Goal: Task Accomplishment & Management: Complete application form

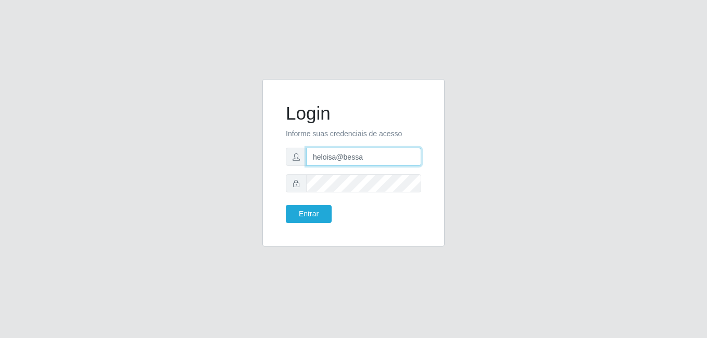
click at [376, 161] on input "heloisa@bessa" at bounding box center [363, 157] width 115 height 18
type input "h"
type input "anaPat@B9"
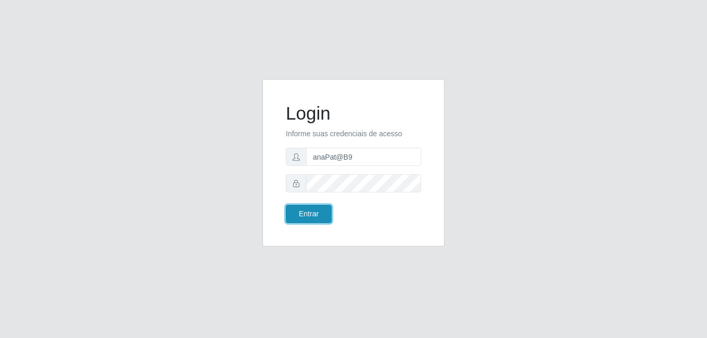
click at [310, 214] on button "Entrar" at bounding box center [309, 214] width 46 height 18
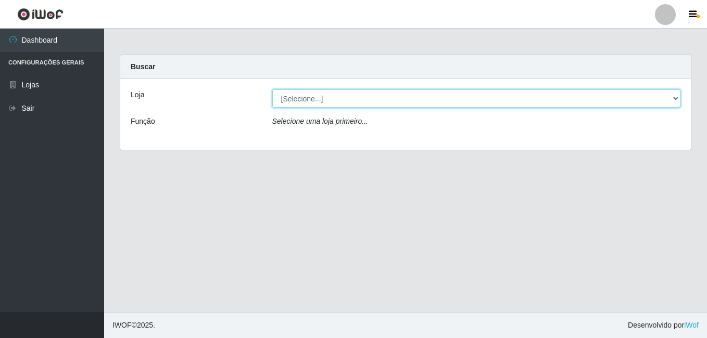
click at [662, 96] on select "[Selecione...] Bemais Supermercados - B9 Bessa" at bounding box center [476, 99] width 409 height 18
select select "410"
click at [272, 90] on select "[Selecione...] Bemais Supermercados - B9 Bessa" at bounding box center [476, 99] width 409 height 18
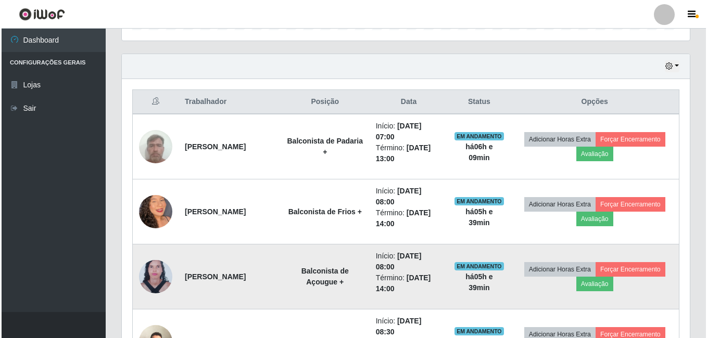
scroll to position [324, 0]
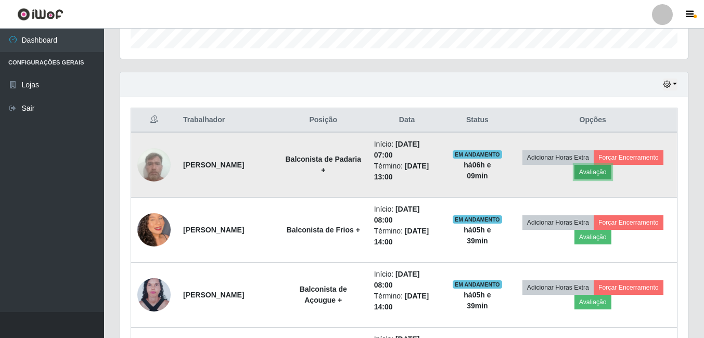
click at [612, 176] on button "Avaliação" at bounding box center [593, 172] width 37 height 15
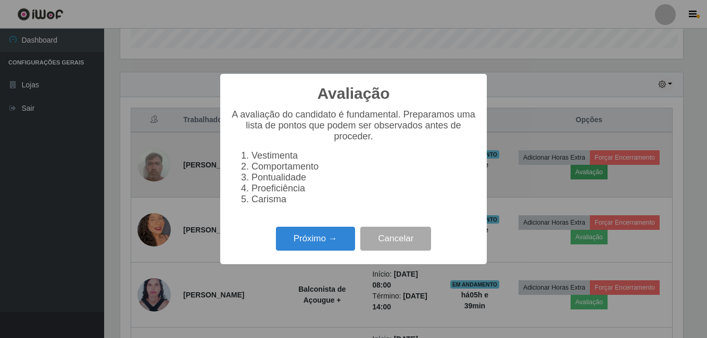
scroll to position [216, 563]
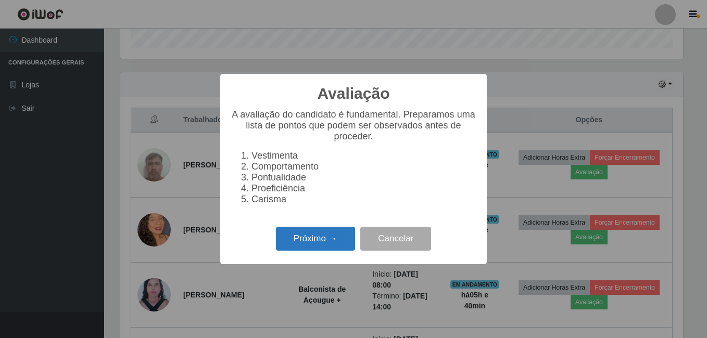
click at [333, 245] on button "Próximo →" at bounding box center [315, 239] width 79 height 24
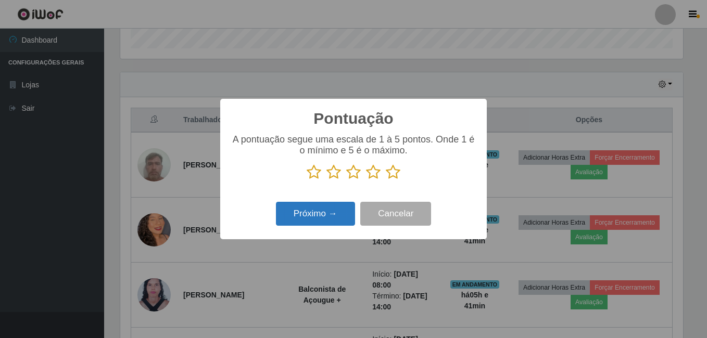
click at [343, 219] on button "Próximo →" at bounding box center [315, 214] width 79 height 24
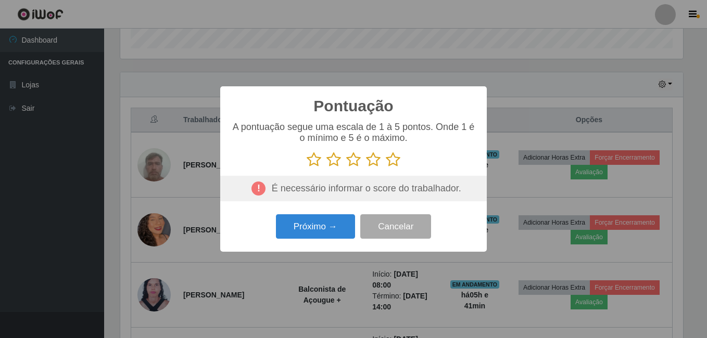
click at [332, 196] on div "É necessário informar o score do trabalhador." at bounding box center [353, 189] width 267 height 26
click at [378, 231] on button "Cancelar" at bounding box center [395, 226] width 71 height 24
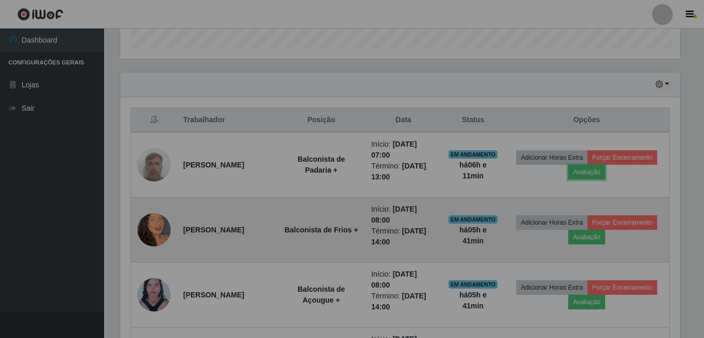
scroll to position [216, 568]
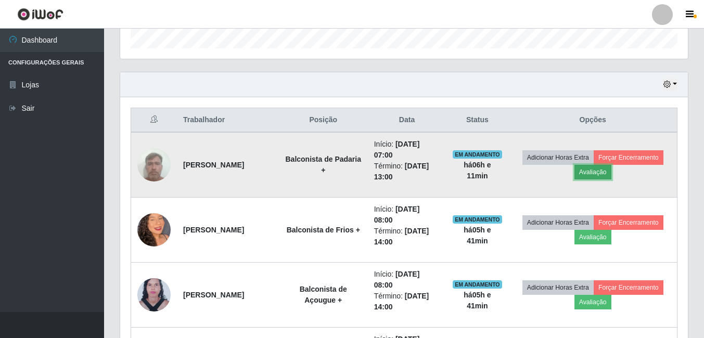
click at [612, 173] on button "Avaliação" at bounding box center [593, 172] width 37 height 15
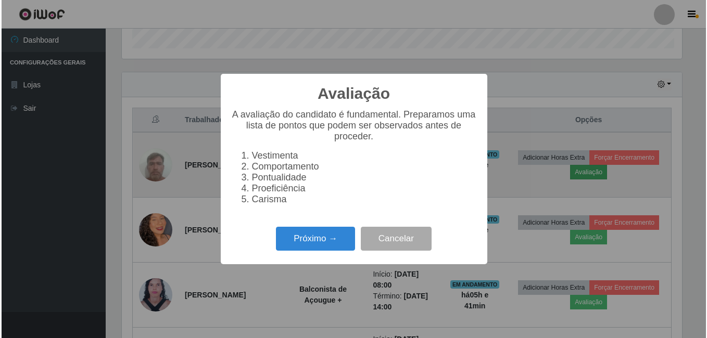
scroll to position [216, 563]
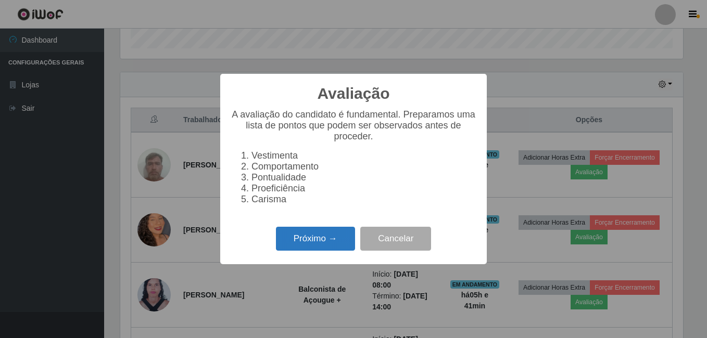
click at [333, 245] on button "Próximo →" at bounding box center [315, 239] width 79 height 24
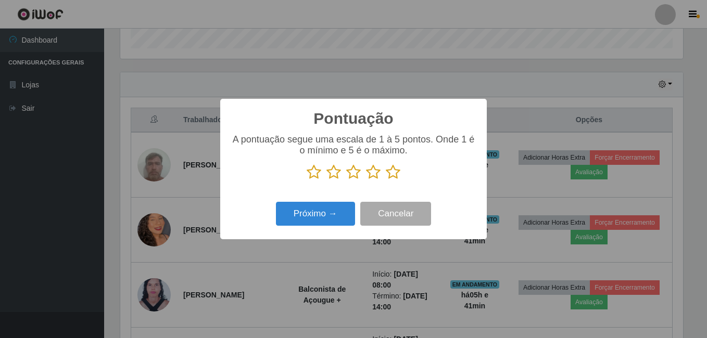
click at [317, 172] on icon at bounding box center [314, 173] width 15 height 16
click at [307, 180] on input "radio" at bounding box center [307, 180] width 0 height 0
click at [310, 216] on button "Próximo →" at bounding box center [315, 214] width 79 height 24
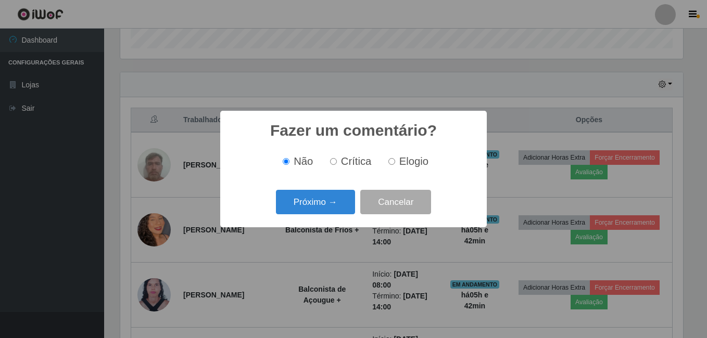
click at [329, 161] on label "Crítica" at bounding box center [349, 162] width 46 height 12
click at [330, 161] on input "Crítica" at bounding box center [333, 161] width 7 height 7
radio input "true"
click at [325, 201] on button "Próximo →" at bounding box center [315, 202] width 79 height 24
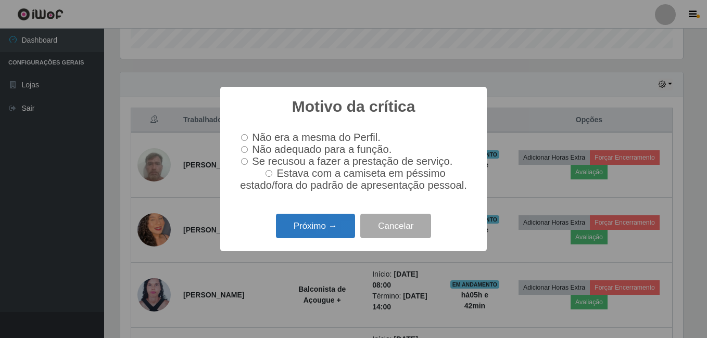
click at [312, 228] on button "Próximo →" at bounding box center [315, 226] width 79 height 24
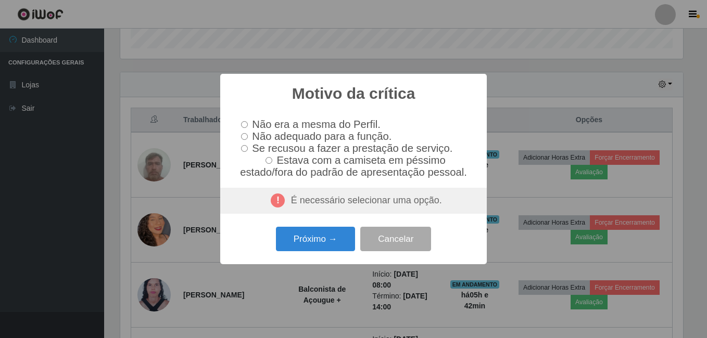
click at [313, 207] on div "É necessário selecionar uma opção." at bounding box center [353, 201] width 267 height 26
click at [246, 135] on input "Não adequado para a função." at bounding box center [244, 136] width 7 height 7
radio input "true"
click at [311, 251] on button "Próximo →" at bounding box center [315, 239] width 79 height 24
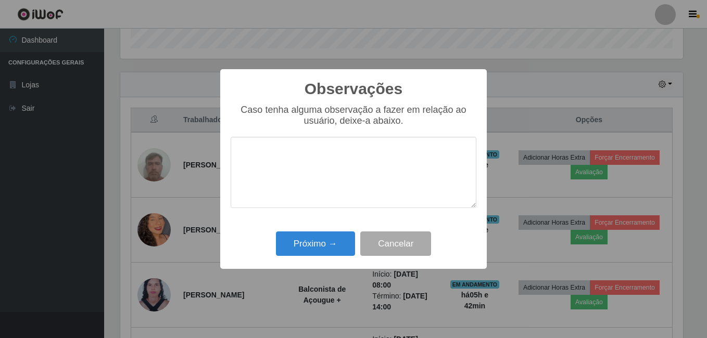
click at [276, 176] on textarea at bounding box center [354, 172] width 246 height 71
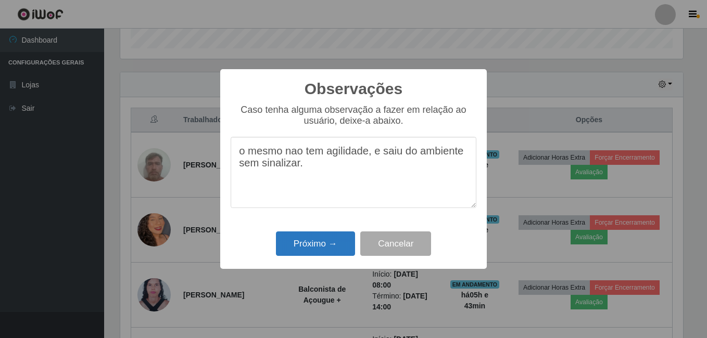
type textarea "o mesmo nao tem agilidade, e saiu do ambiente sem sinalizar."
click at [321, 246] on button "Próximo →" at bounding box center [315, 244] width 79 height 24
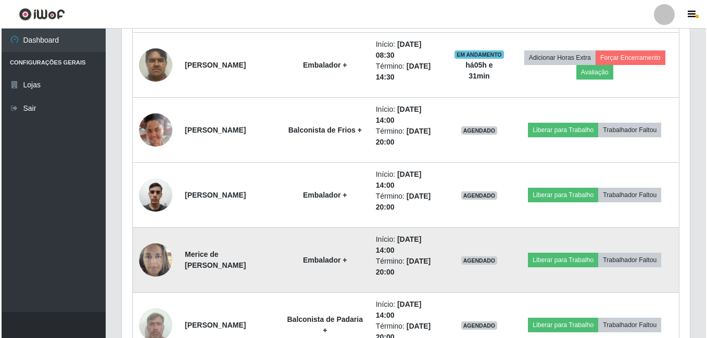
scroll to position [948, 0]
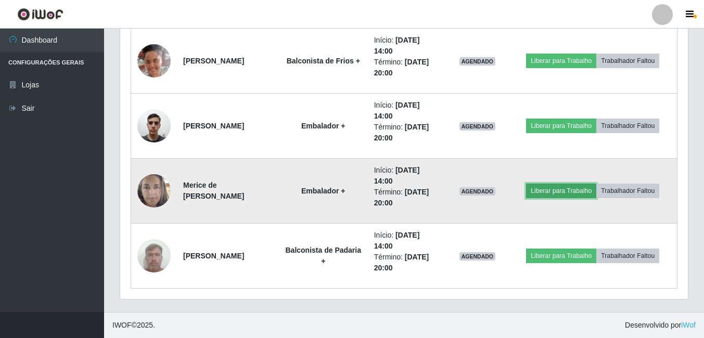
click at [575, 191] on button "Liberar para Trabalho" at bounding box center [561, 191] width 70 height 15
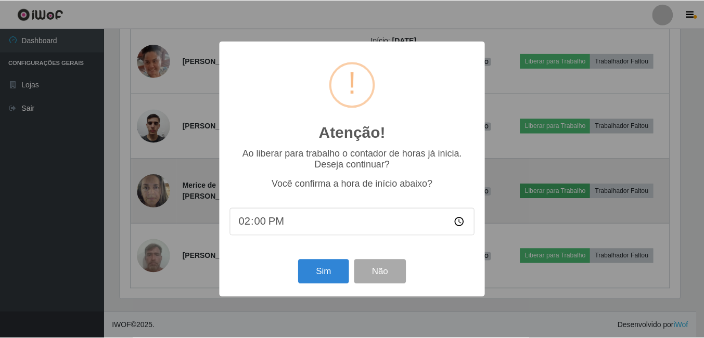
scroll to position [216, 563]
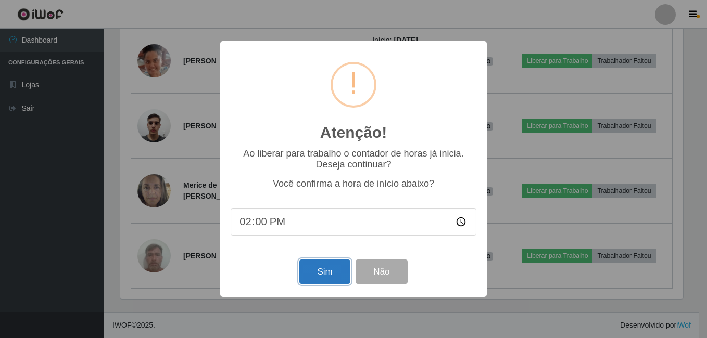
click at [319, 274] on button "Sim" at bounding box center [324, 272] width 50 height 24
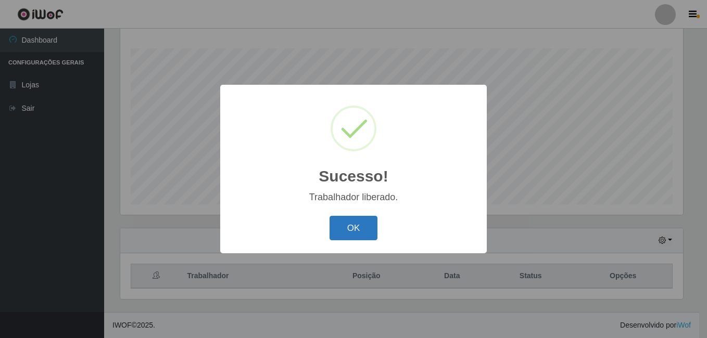
click at [368, 230] on button "OK" at bounding box center [354, 228] width 48 height 24
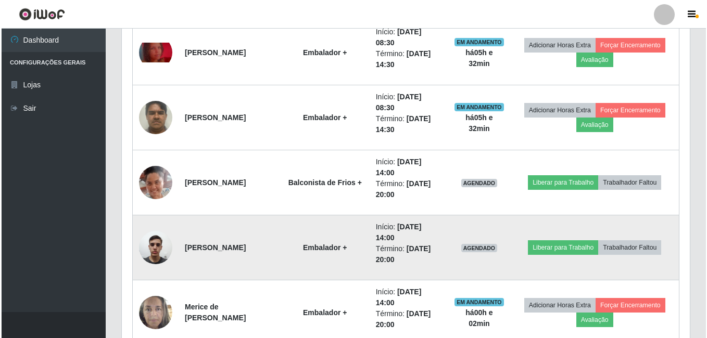
scroll to position [844, 0]
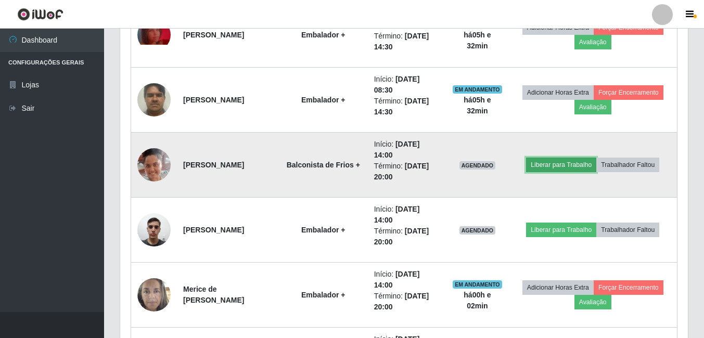
click at [560, 167] on button "Liberar para Trabalho" at bounding box center [561, 165] width 70 height 15
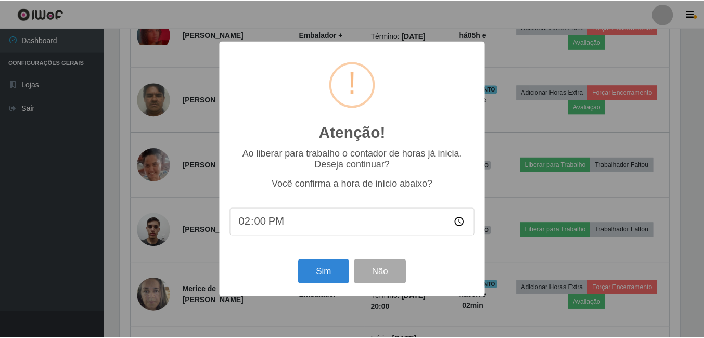
scroll to position [216, 563]
click at [319, 275] on button "Sim" at bounding box center [324, 272] width 50 height 24
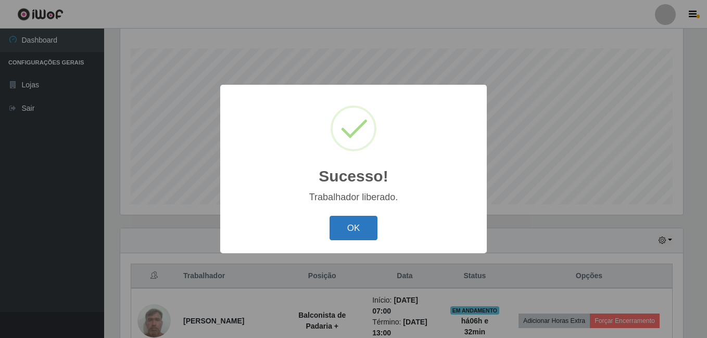
click at [360, 225] on button "OK" at bounding box center [354, 228] width 48 height 24
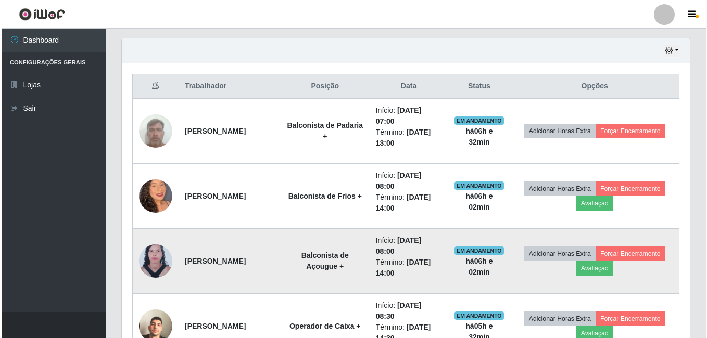
scroll to position [376, 0]
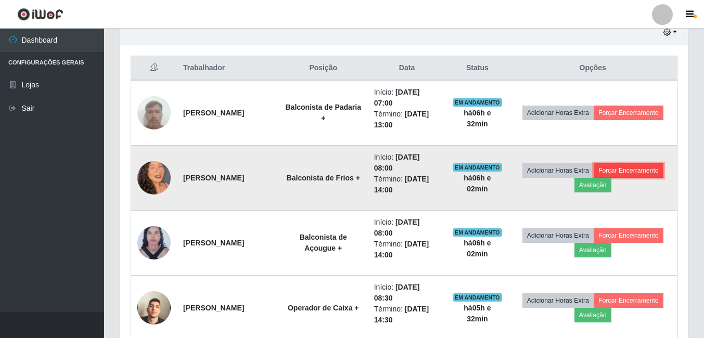
click at [594, 178] on button "Forçar Encerramento" at bounding box center [629, 170] width 70 height 15
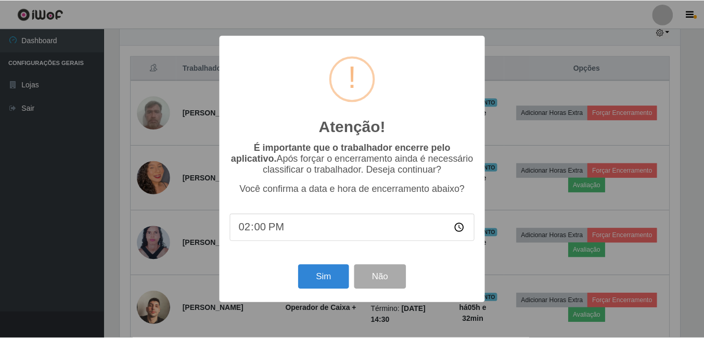
scroll to position [216, 563]
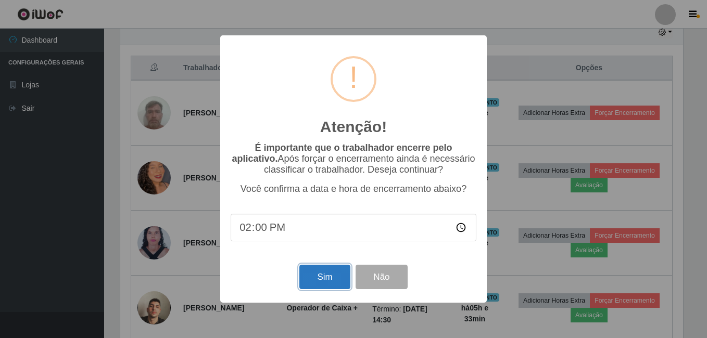
click at [321, 280] on button "Sim" at bounding box center [324, 277] width 50 height 24
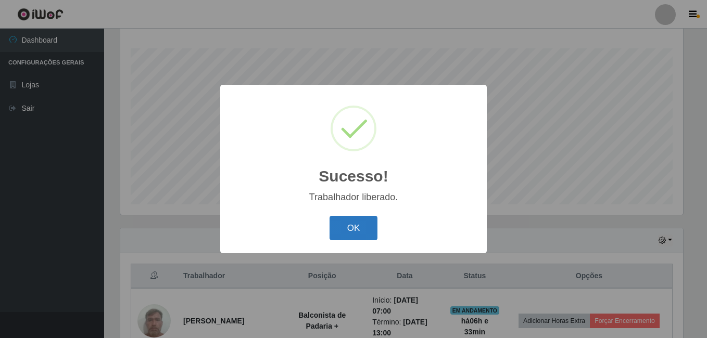
click at [365, 233] on button "OK" at bounding box center [354, 228] width 48 height 24
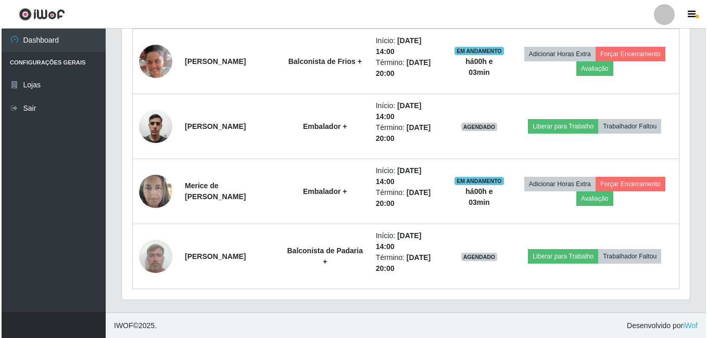
scroll to position [883, 0]
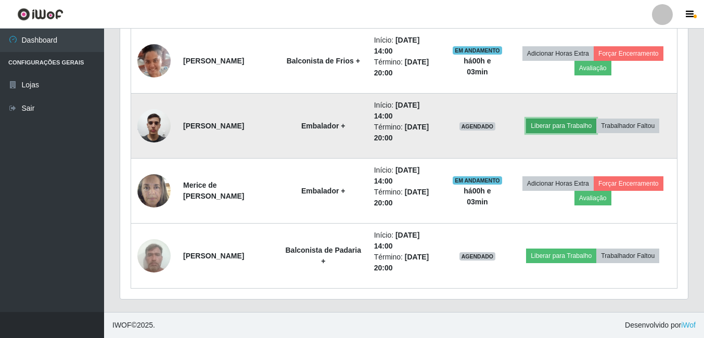
click at [564, 122] on button "Liberar para Trabalho" at bounding box center [561, 126] width 70 height 15
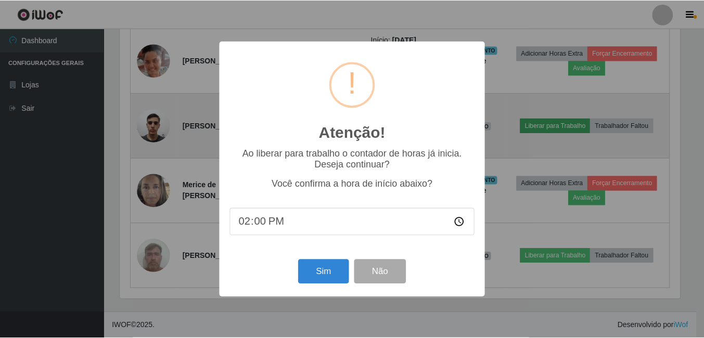
scroll to position [216, 563]
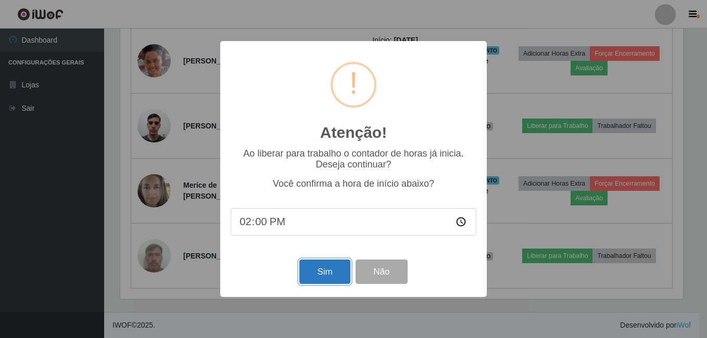
click at [324, 274] on button "Sim" at bounding box center [324, 272] width 50 height 24
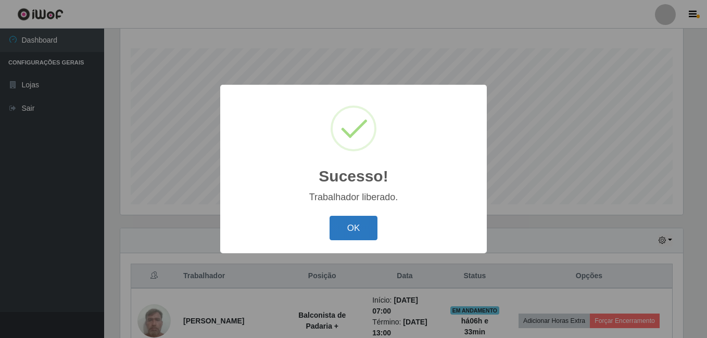
click at [363, 236] on button "OK" at bounding box center [354, 228] width 48 height 24
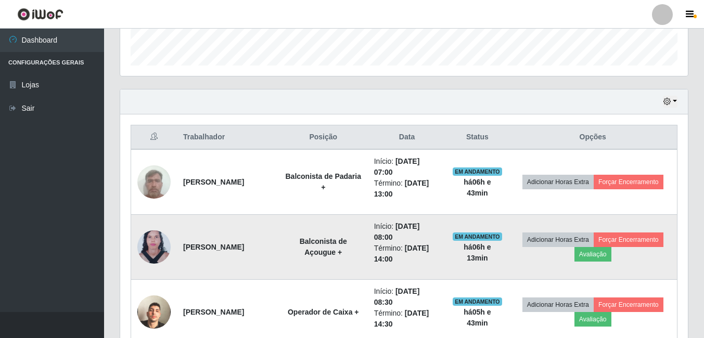
scroll to position [324, 0]
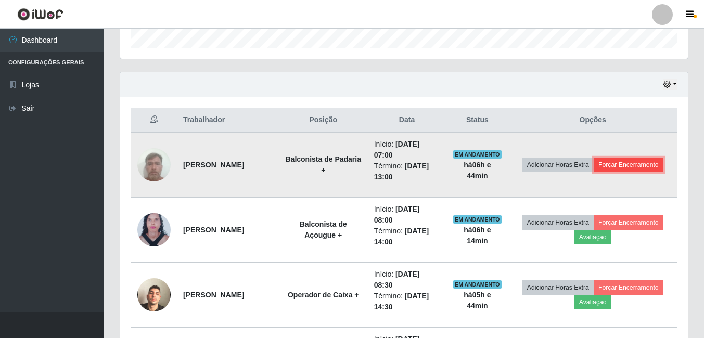
click at [594, 172] on button "Forçar Encerramento" at bounding box center [629, 165] width 70 height 15
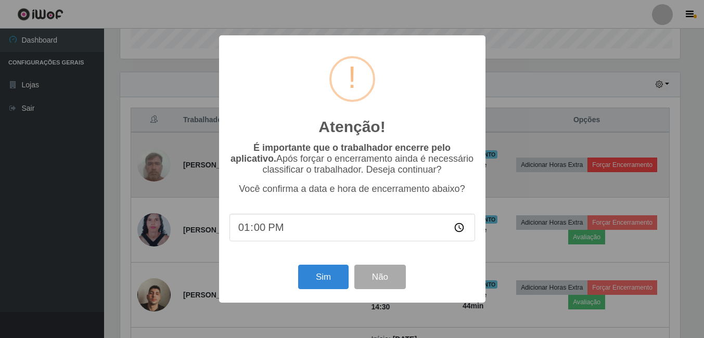
scroll to position [216, 563]
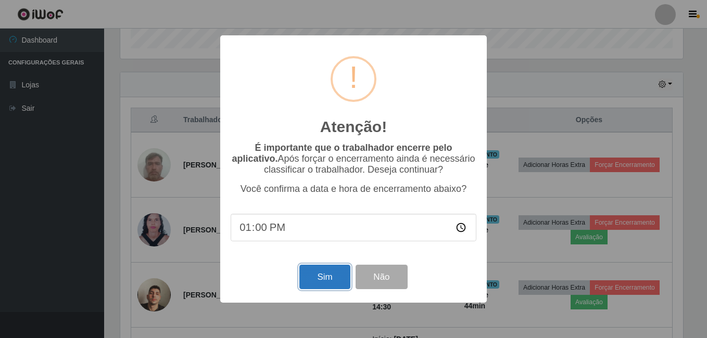
click at [337, 288] on button "Sim" at bounding box center [324, 277] width 50 height 24
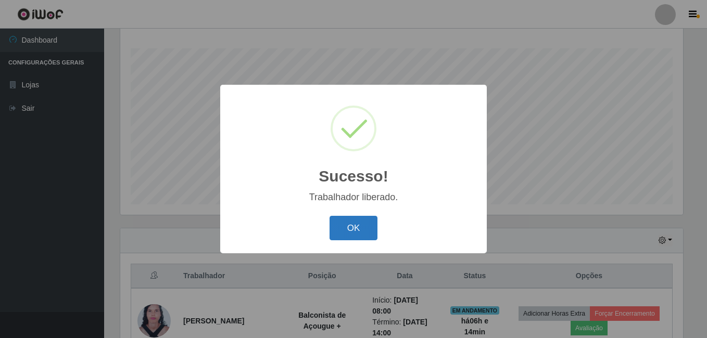
click at [358, 233] on button "OK" at bounding box center [354, 228] width 48 height 24
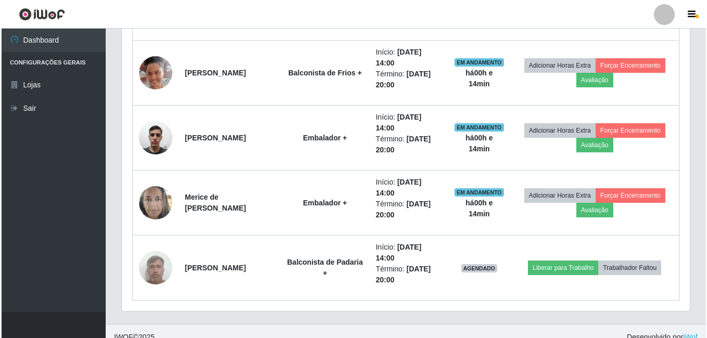
scroll to position [818, 0]
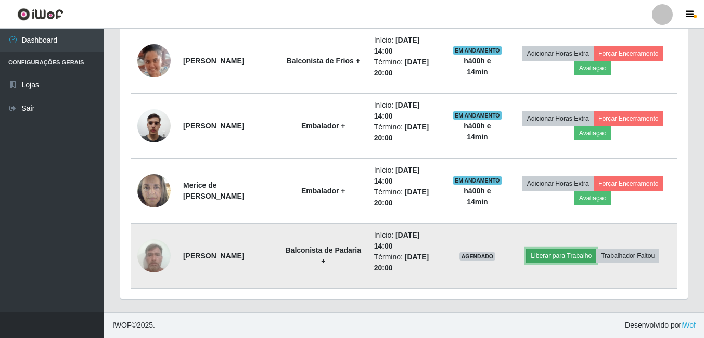
click at [556, 261] on button "Liberar para Trabalho" at bounding box center [561, 256] width 70 height 15
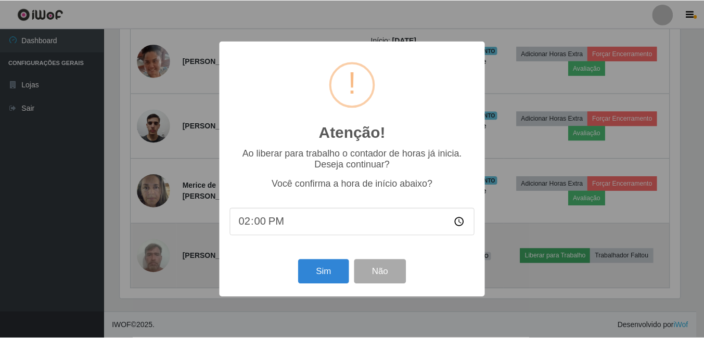
scroll to position [216, 563]
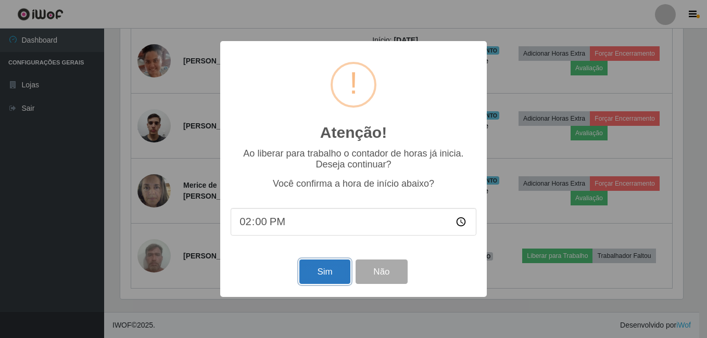
click at [332, 281] on button "Sim" at bounding box center [324, 272] width 50 height 24
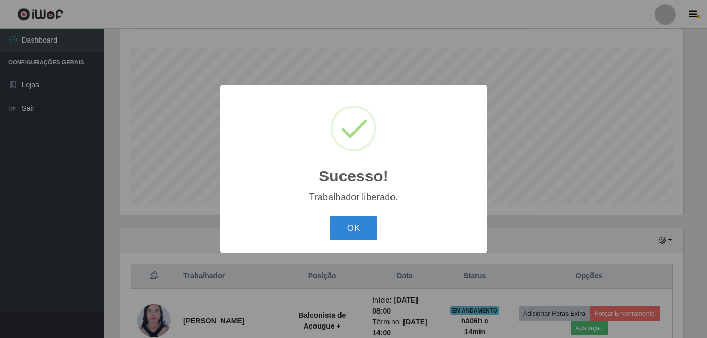
click at [378, 227] on div "OK Cancel" at bounding box center [354, 228] width 246 height 30
click at [343, 236] on button "OK" at bounding box center [354, 228] width 48 height 24
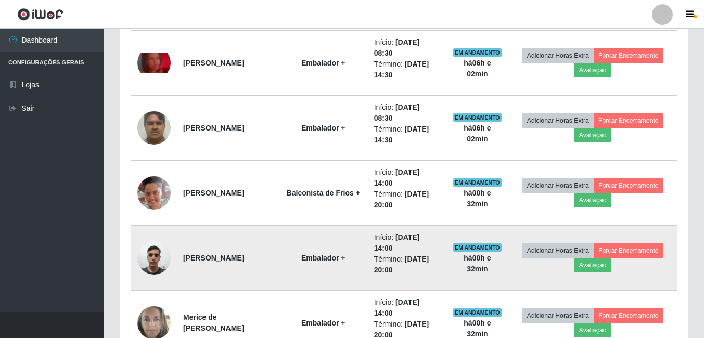
scroll to position [677, 0]
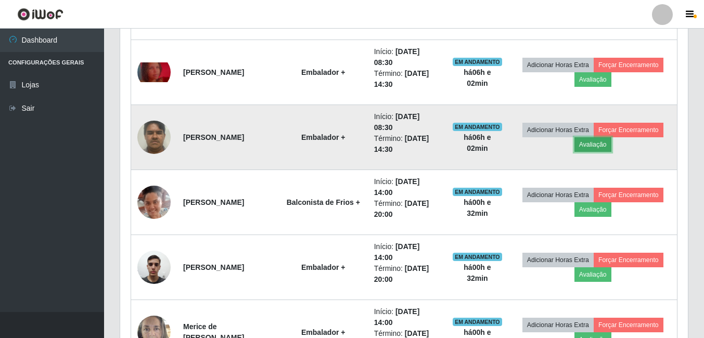
click at [612, 140] on button "Avaliação" at bounding box center [593, 144] width 37 height 15
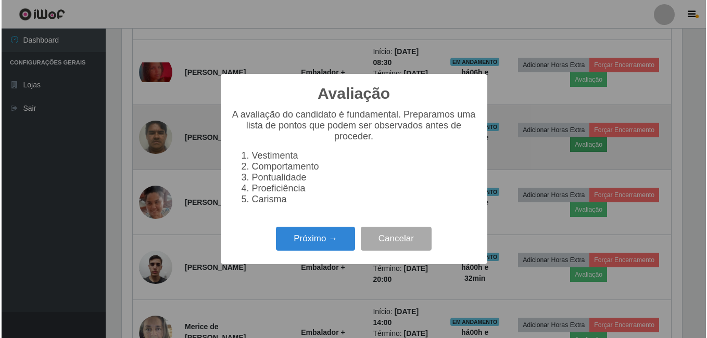
scroll to position [216, 563]
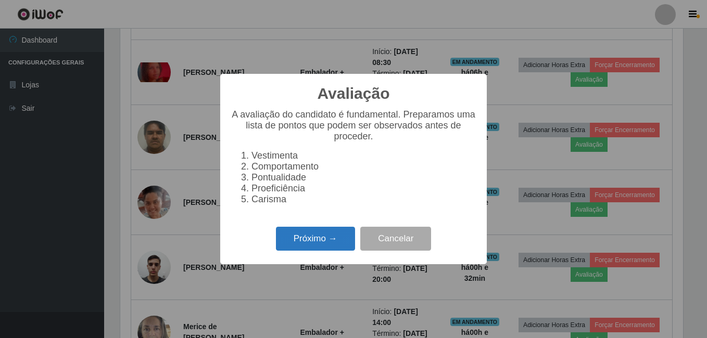
click at [295, 241] on button "Próximo →" at bounding box center [315, 239] width 79 height 24
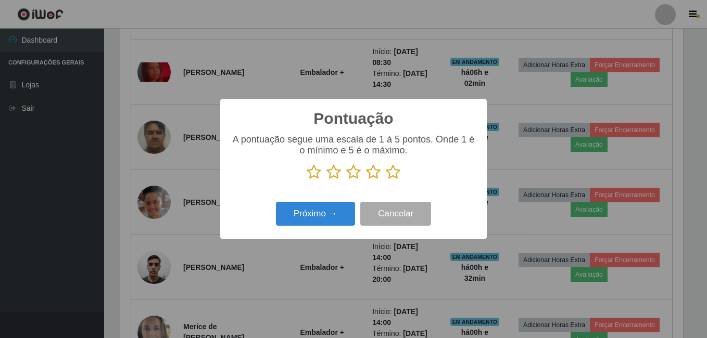
drag, startPoint x: 391, startPoint y: 173, endPoint x: 372, endPoint y: 186, distance: 22.8
click at [391, 172] on icon at bounding box center [393, 173] width 15 height 16
click at [386, 180] on input "radio" at bounding box center [386, 180] width 0 height 0
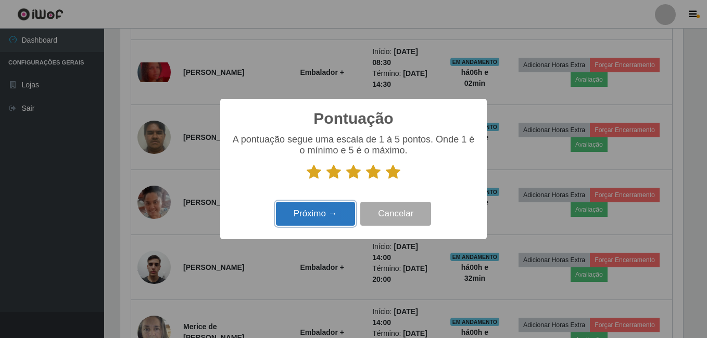
click at [346, 207] on button "Próximo →" at bounding box center [315, 214] width 79 height 24
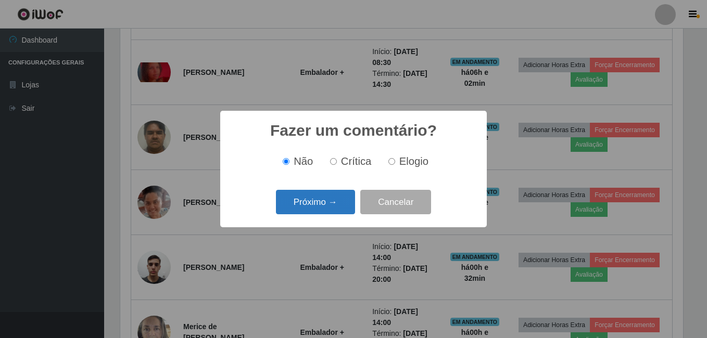
click at [341, 198] on button "Próximo →" at bounding box center [315, 202] width 79 height 24
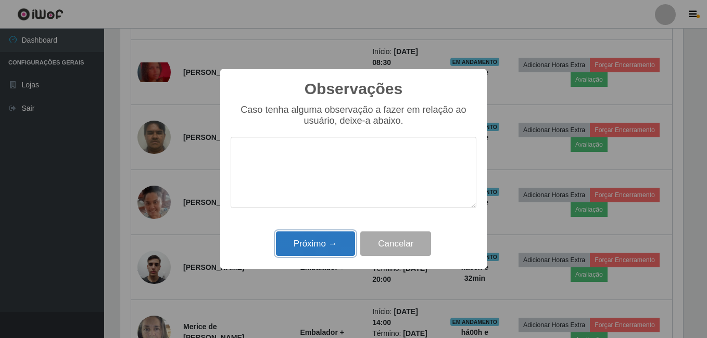
click at [330, 236] on button "Próximo →" at bounding box center [315, 244] width 79 height 24
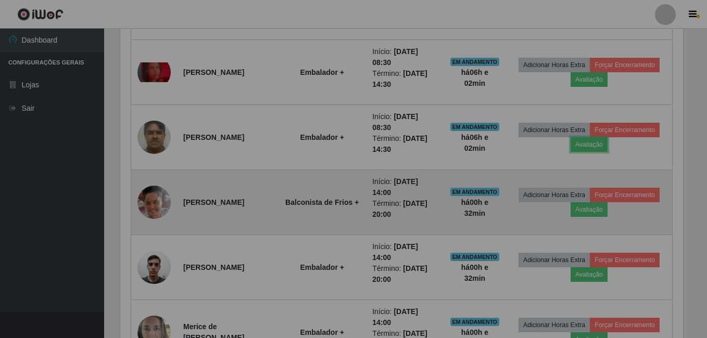
scroll to position [216, 568]
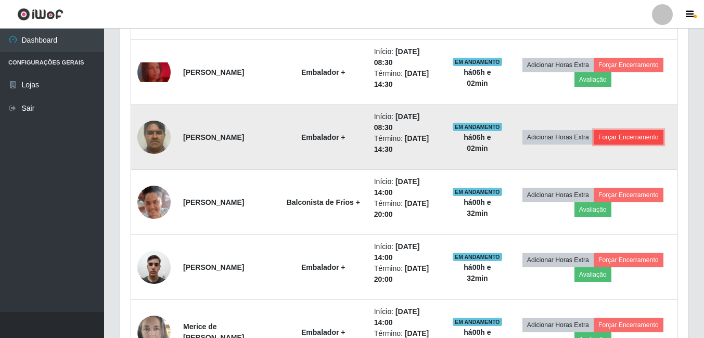
click at [594, 144] on button "Forçar Encerramento" at bounding box center [629, 137] width 70 height 15
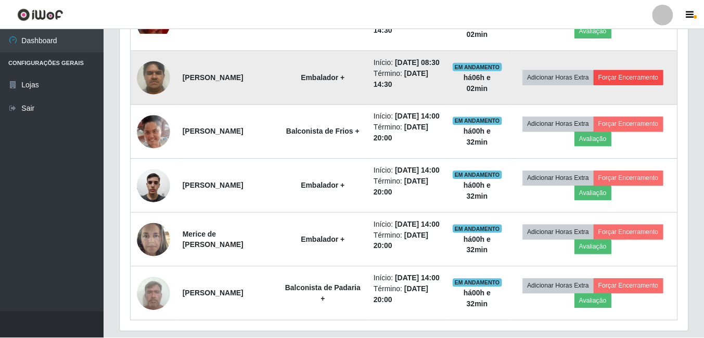
scroll to position [216, 563]
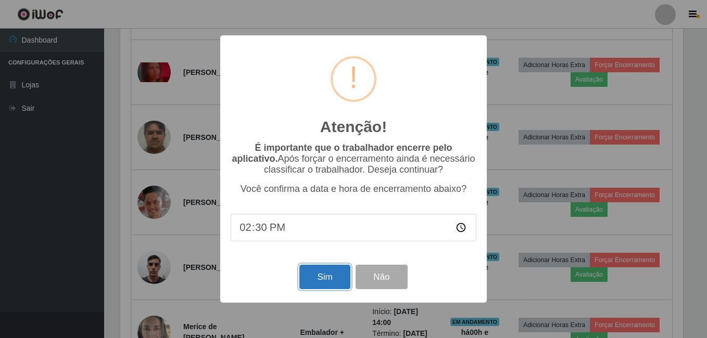
click at [322, 277] on button "Sim" at bounding box center [324, 277] width 50 height 24
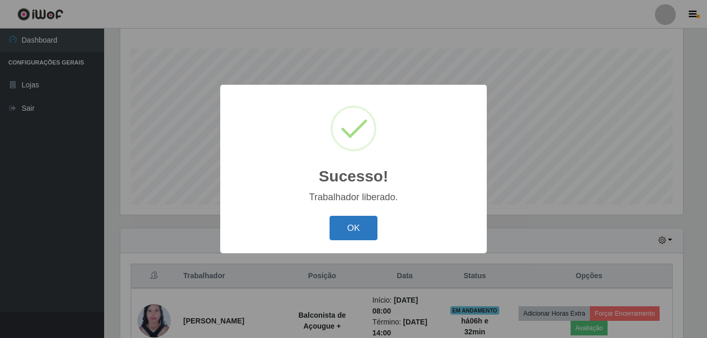
drag, startPoint x: 347, startPoint y: 231, endPoint x: 351, endPoint y: 226, distance: 6.7
click at [348, 230] on button "OK" at bounding box center [354, 228] width 48 height 24
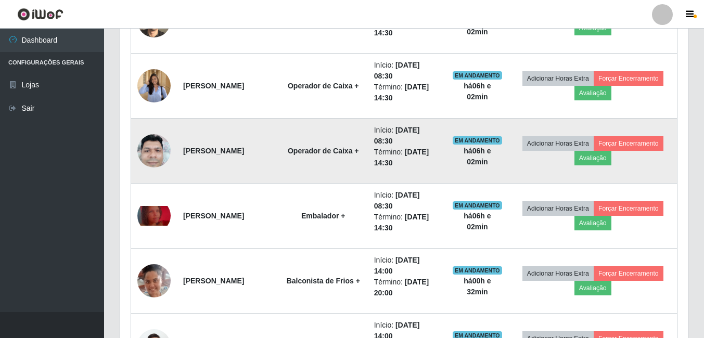
scroll to position [584, 0]
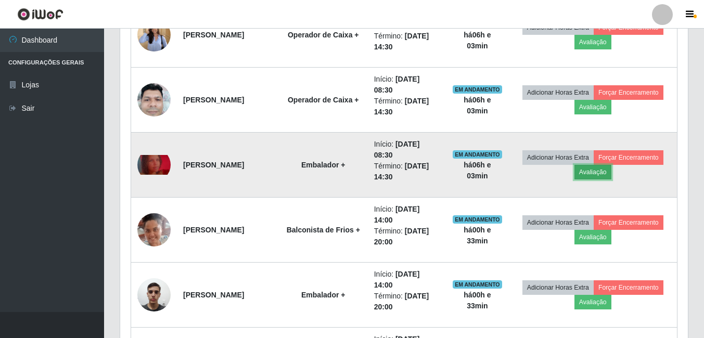
click at [612, 172] on button "Avaliação" at bounding box center [593, 172] width 37 height 15
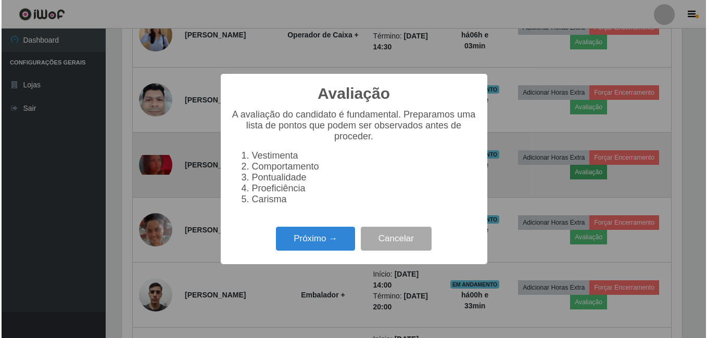
scroll to position [216, 563]
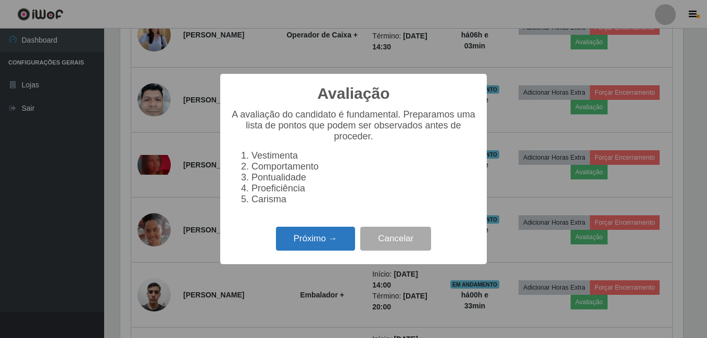
click at [310, 250] on button "Próximo →" at bounding box center [315, 239] width 79 height 24
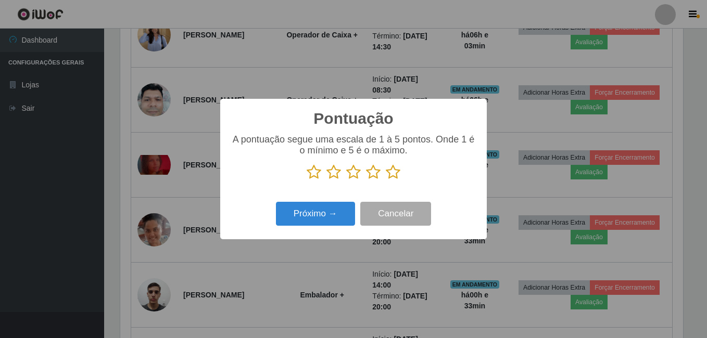
drag, startPoint x: 393, startPoint y: 170, endPoint x: 375, endPoint y: 172, distance: 18.3
click at [391, 170] on icon at bounding box center [393, 173] width 15 height 16
click at [386, 180] on input "radio" at bounding box center [386, 180] width 0 height 0
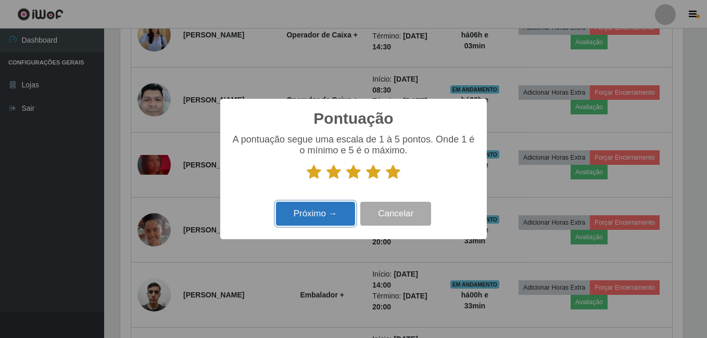
click at [294, 213] on button "Próximo →" at bounding box center [315, 214] width 79 height 24
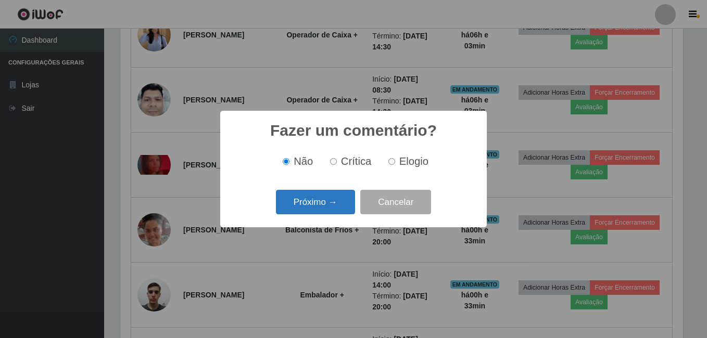
click at [313, 209] on button "Próximo →" at bounding box center [315, 202] width 79 height 24
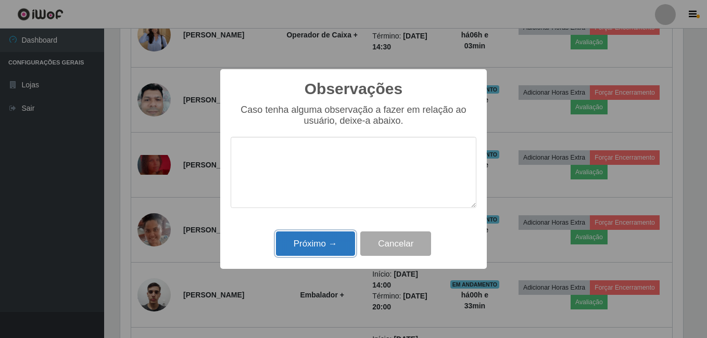
click at [311, 250] on button "Próximo →" at bounding box center [315, 244] width 79 height 24
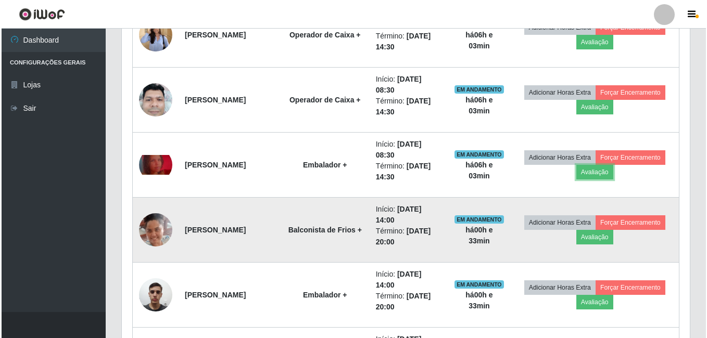
scroll to position [216, 568]
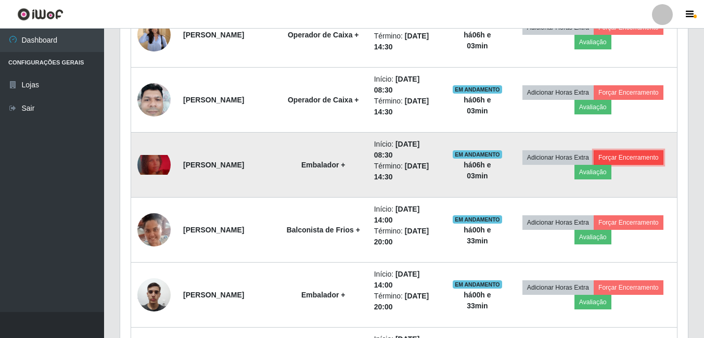
click at [594, 165] on button "Forçar Encerramento" at bounding box center [629, 157] width 70 height 15
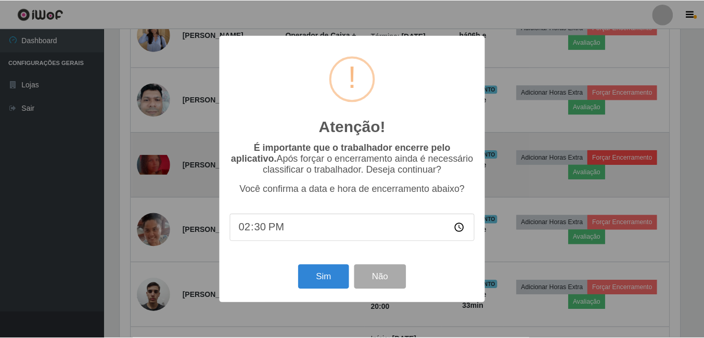
scroll to position [216, 563]
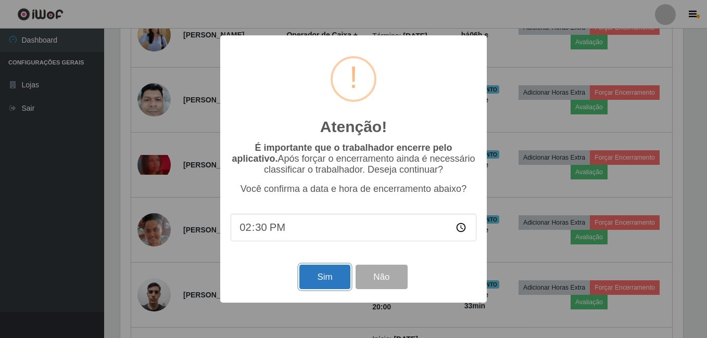
click at [327, 276] on button "Sim" at bounding box center [324, 277] width 50 height 24
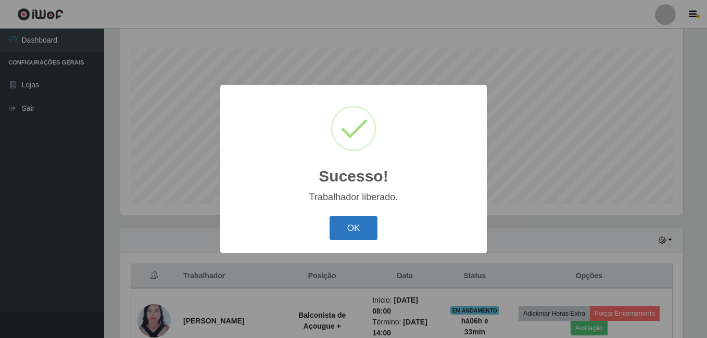
click at [344, 225] on button "OK" at bounding box center [354, 228] width 48 height 24
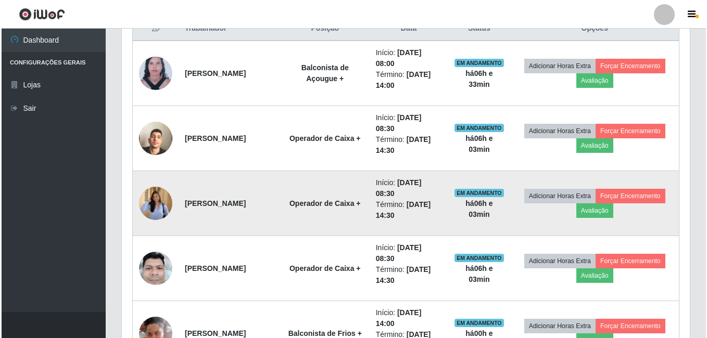
scroll to position [428, 0]
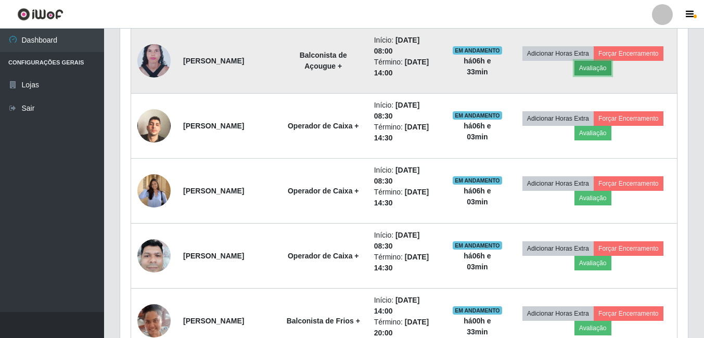
click at [612, 66] on button "Avaliação" at bounding box center [593, 68] width 37 height 15
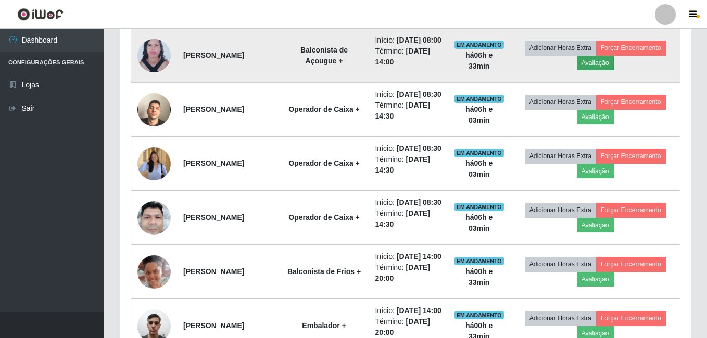
scroll to position [216, 563]
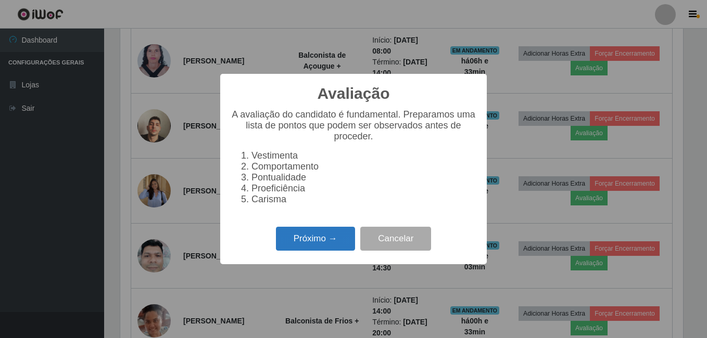
click at [335, 241] on button "Próximo →" at bounding box center [315, 239] width 79 height 24
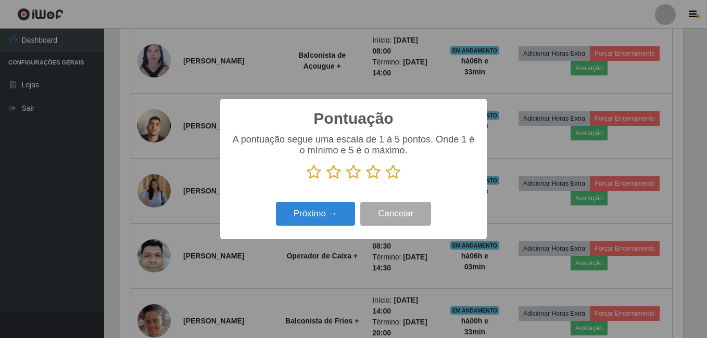
click at [389, 169] on icon at bounding box center [393, 173] width 15 height 16
click at [386, 180] on input "radio" at bounding box center [386, 180] width 0 height 0
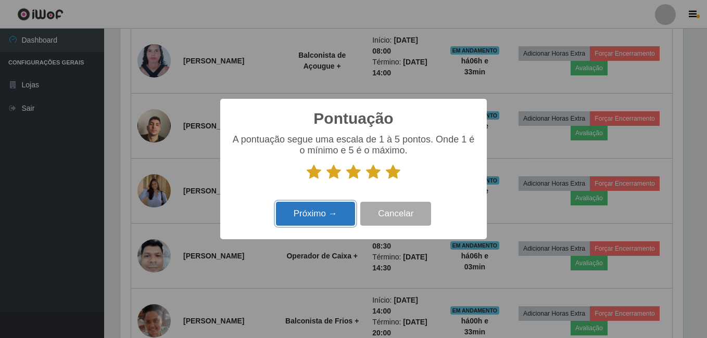
click at [330, 213] on button "Próximo →" at bounding box center [315, 214] width 79 height 24
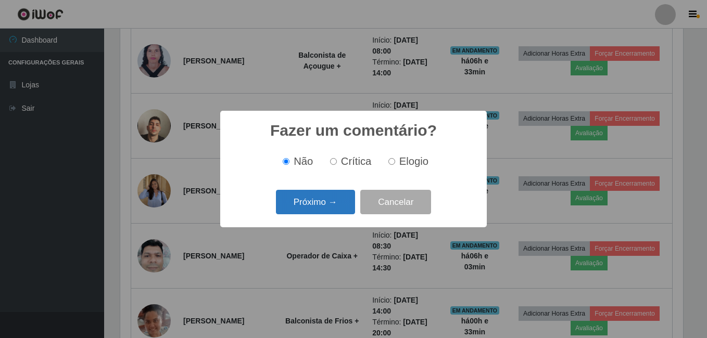
click at [343, 201] on button "Próximo →" at bounding box center [315, 202] width 79 height 24
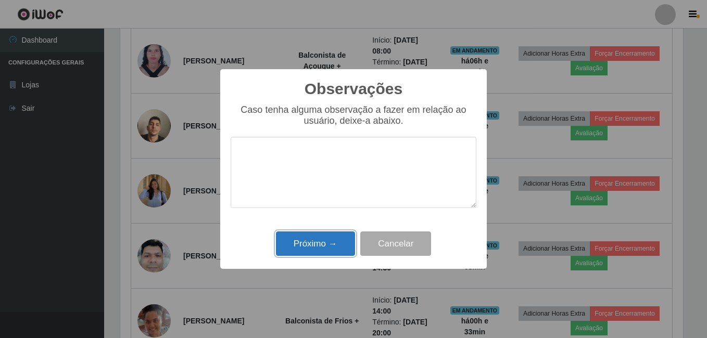
click at [329, 241] on button "Próximo →" at bounding box center [315, 244] width 79 height 24
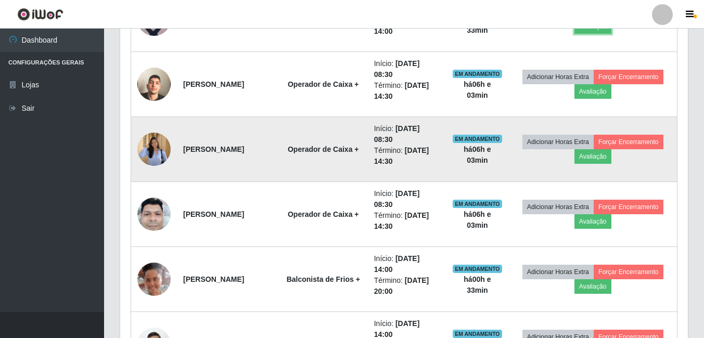
scroll to position [480, 0]
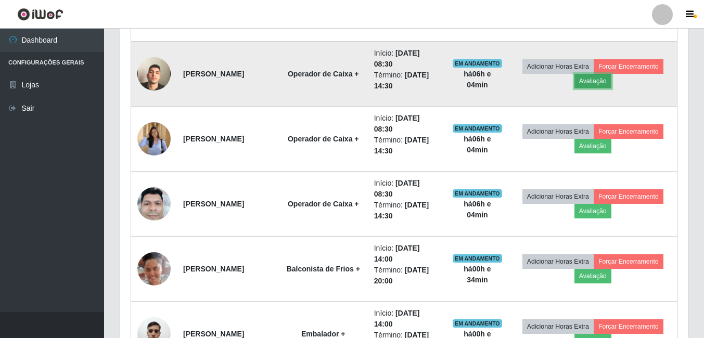
click at [612, 79] on button "Avaliação" at bounding box center [593, 81] width 37 height 15
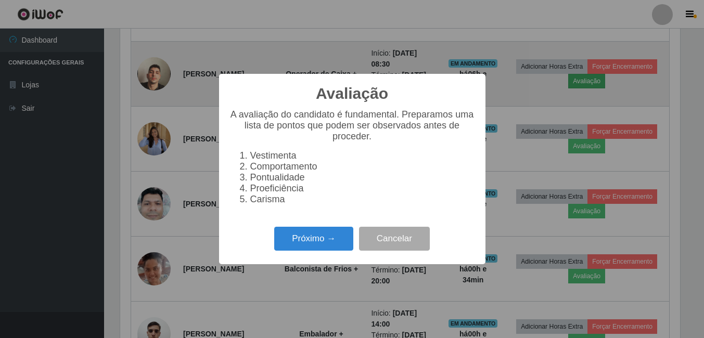
scroll to position [216, 563]
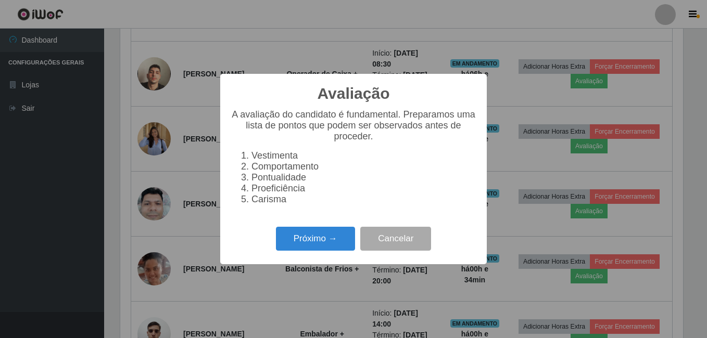
click at [538, 250] on div "Avaliação × A avaliação do candidato é fundamental. Preparamos uma lista de pon…" at bounding box center [353, 169] width 707 height 338
click at [415, 247] on button "Cancelar" at bounding box center [395, 239] width 71 height 24
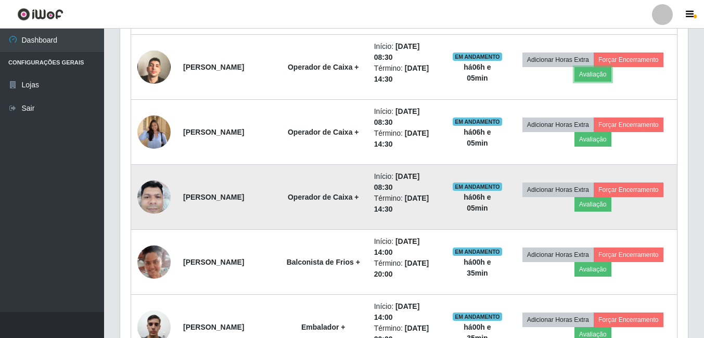
scroll to position [532, 0]
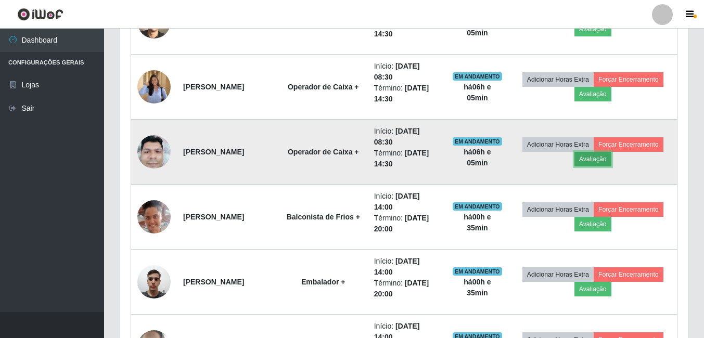
click at [612, 161] on button "Avaliação" at bounding box center [593, 159] width 37 height 15
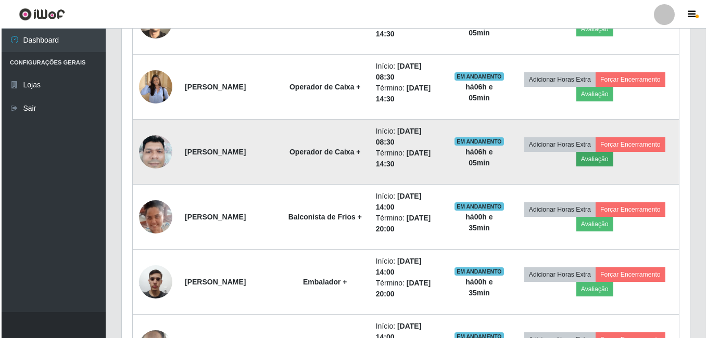
scroll to position [216, 563]
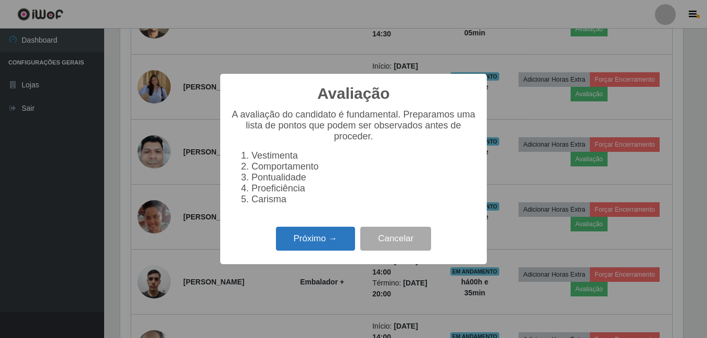
click at [326, 247] on button "Próximo →" at bounding box center [315, 239] width 79 height 24
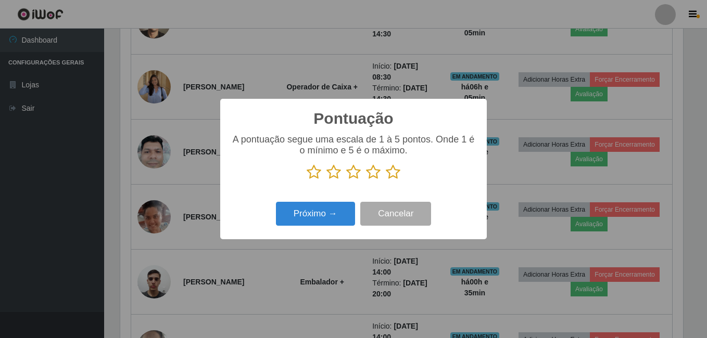
drag, startPoint x: 352, startPoint y: 172, endPoint x: 335, endPoint y: 199, distance: 31.9
click at [353, 173] on icon at bounding box center [353, 173] width 15 height 16
click at [346, 180] on input "radio" at bounding box center [346, 180] width 0 height 0
click at [327, 214] on button "Próximo →" at bounding box center [315, 214] width 79 height 24
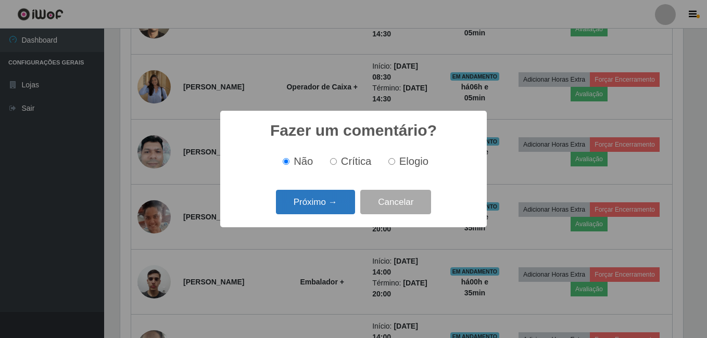
click at [338, 204] on button "Próximo →" at bounding box center [315, 202] width 79 height 24
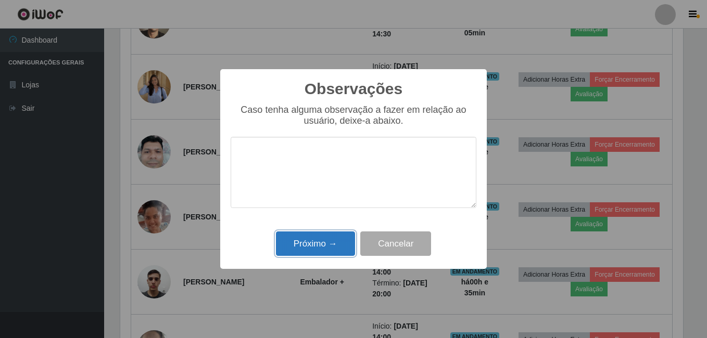
click at [332, 244] on button "Próximo →" at bounding box center [315, 244] width 79 height 24
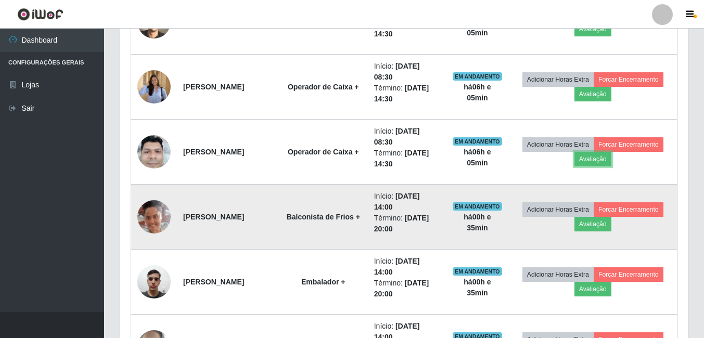
scroll to position [216, 568]
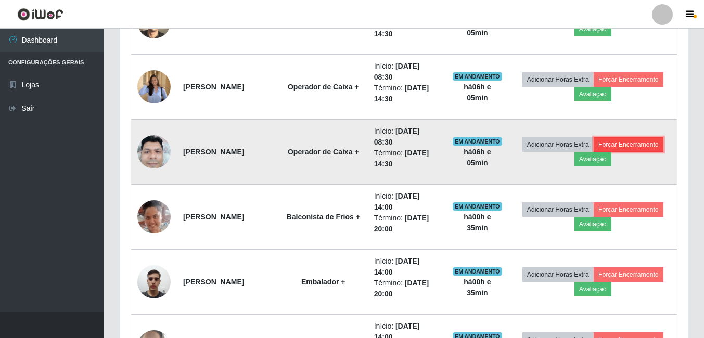
click at [594, 152] on button "Forçar Encerramento" at bounding box center [629, 144] width 70 height 15
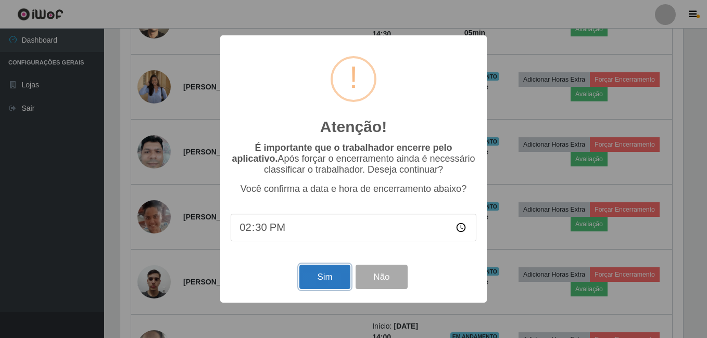
click at [327, 275] on button "Sim" at bounding box center [324, 277] width 50 height 24
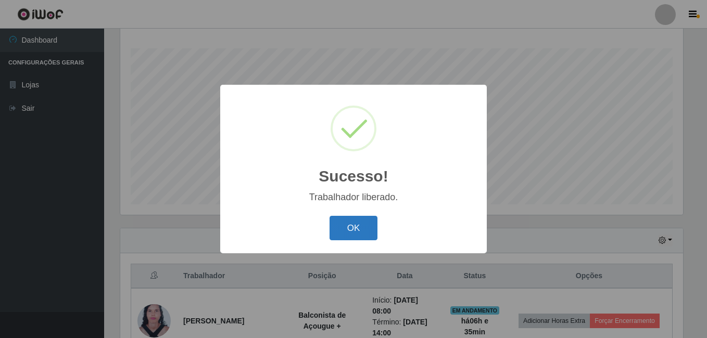
click at [364, 226] on button "OK" at bounding box center [354, 228] width 48 height 24
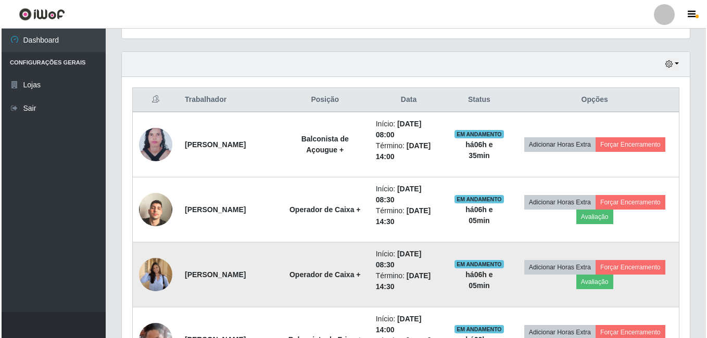
scroll to position [376, 0]
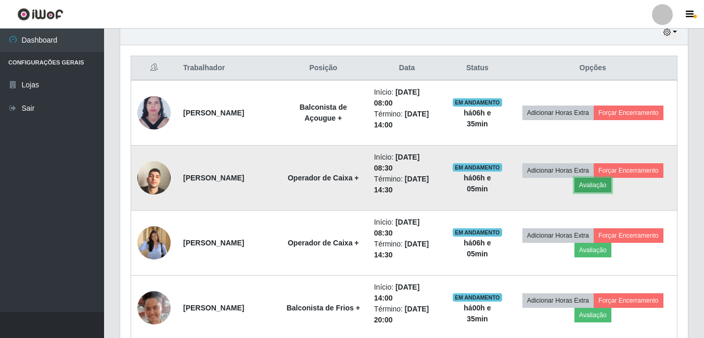
click at [612, 181] on button "Avaliação" at bounding box center [593, 185] width 37 height 15
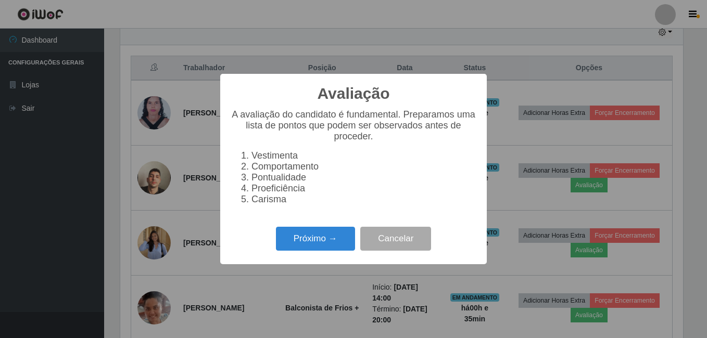
scroll to position [216, 563]
drag, startPoint x: 338, startPoint y: 244, endPoint x: 346, endPoint y: 239, distance: 9.6
click at [346, 239] on button "Próximo →" at bounding box center [315, 239] width 79 height 24
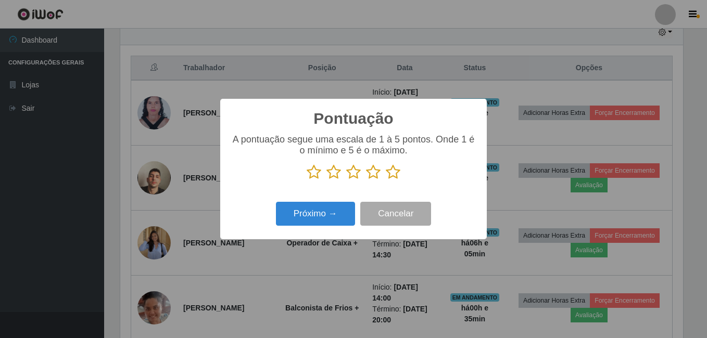
click at [397, 169] on icon at bounding box center [393, 173] width 15 height 16
click at [386, 180] on input "radio" at bounding box center [386, 180] width 0 height 0
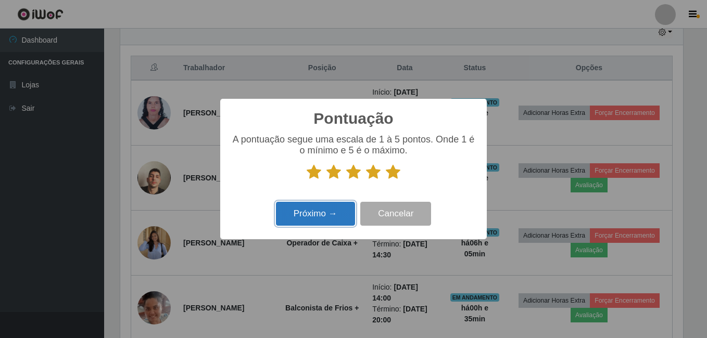
click at [339, 214] on button "Próximo →" at bounding box center [315, 214] width 79 height 24
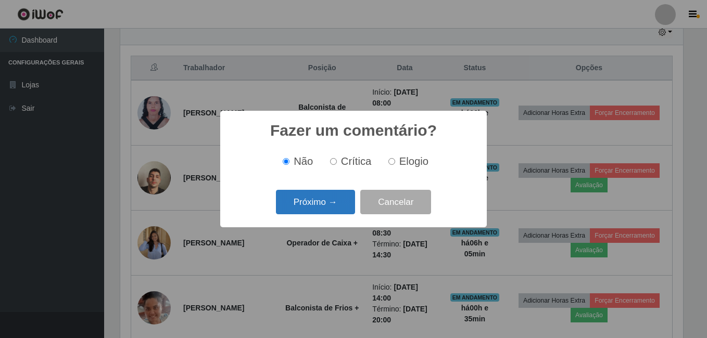
click at [340, 197] on button "Próximo →" at bounding box center [315, 202] width 79 height 24
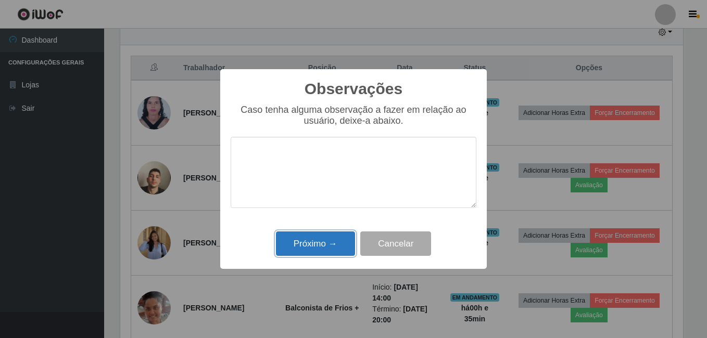
click at [327, 240] on button "Próximo →" at bounding box center [315, 244] width 79 height 24
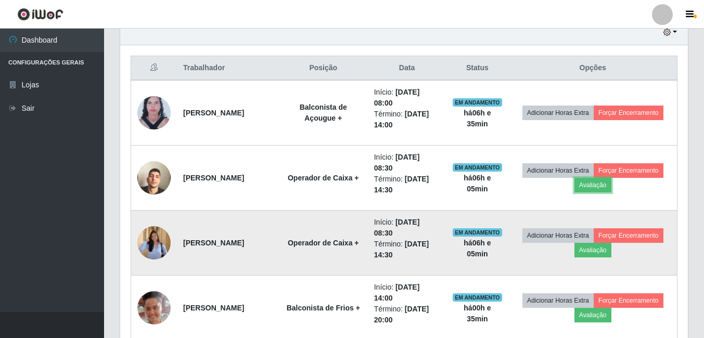
scroll to position [216, 568]
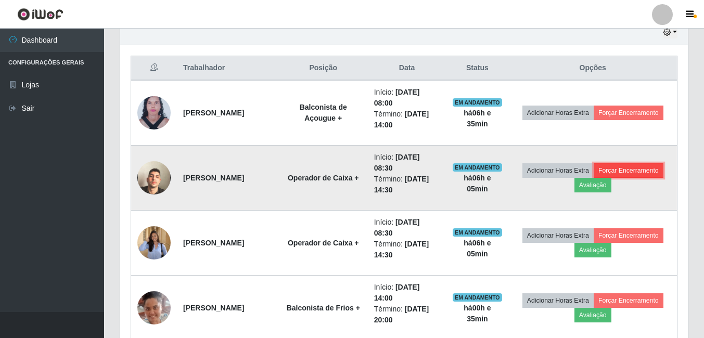
click at [594, 178] on button "Forçar Encerramento" at bounding box center [629, 170] width 70 height 15
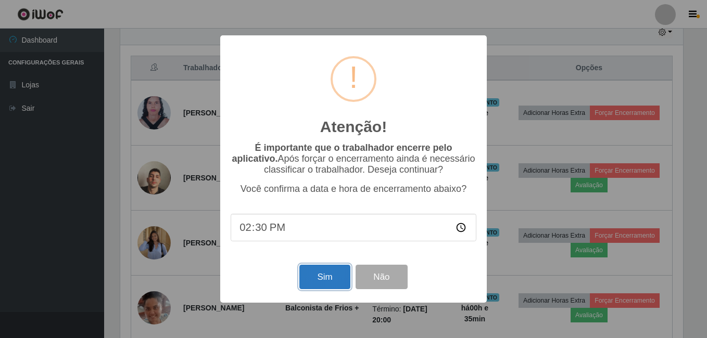
click at [337, 279] on button "Sim" at bounding box center [324, 277] width 50 height 24
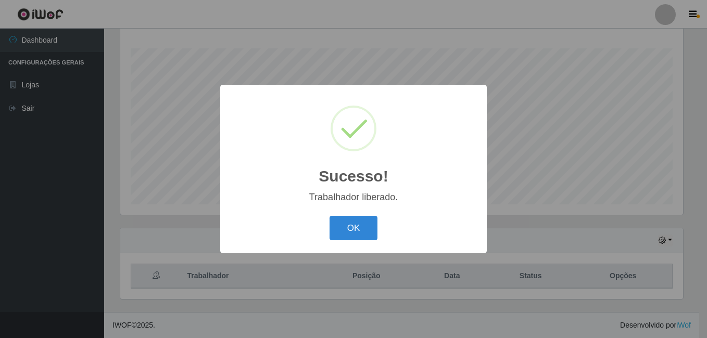
scroll to position [0, 0]
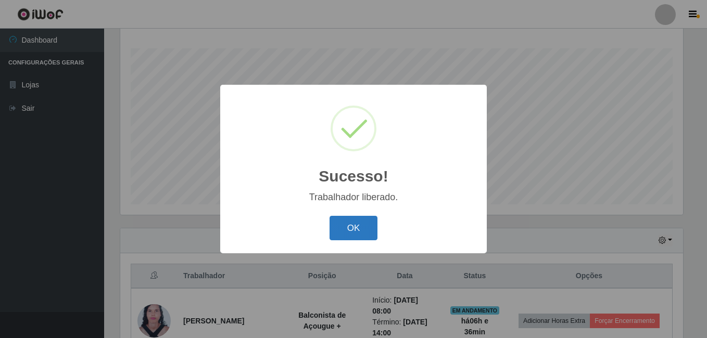
click at [358, 229] on button "OK" at bounding box center [354, 228] width 48 height 24
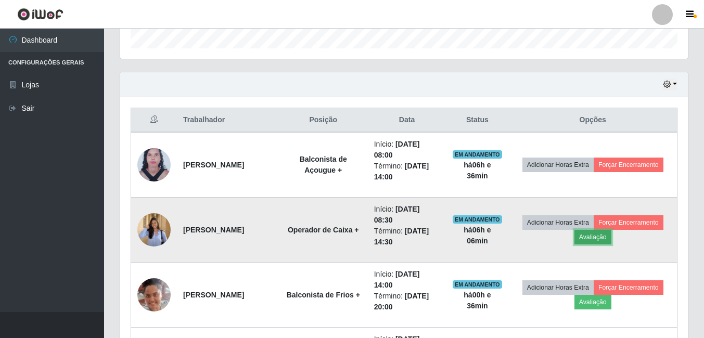
click at [612, 239] on button "Avaliação" at bounding box center [593, 237] width 37 height 15
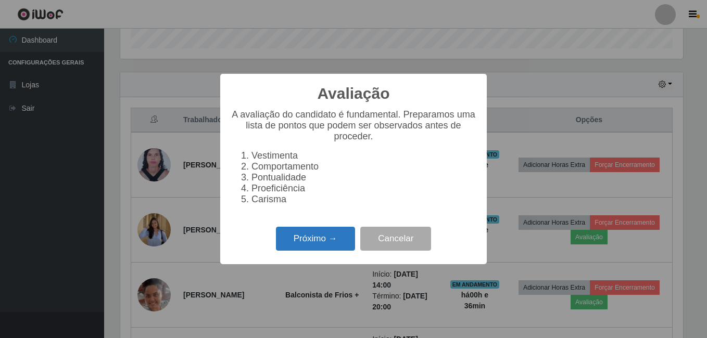
click at [326, 245] on button "Próximo →" at bounding box center [315, 239] width 79 height 24
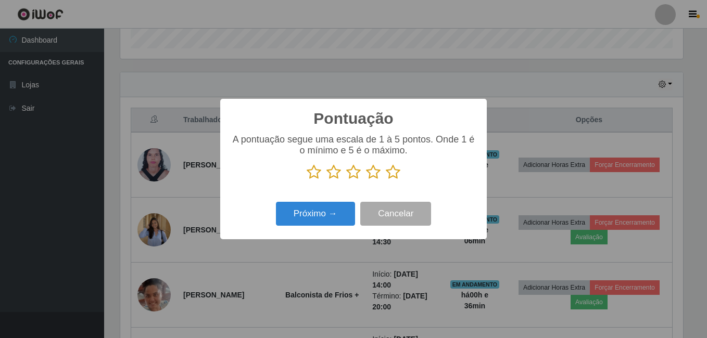
click at [371, 178] on icon at bounding box center [373, 173] width 15 height 16
click at [366, 180] on input "radio" at bounding box center [366, 180] width 0 height 0
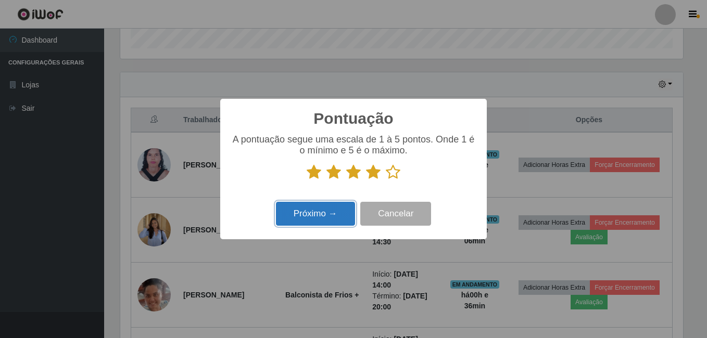
click at [311, 212] on button "Próximo →" at bounding box center [315, 214] width 79 height 24
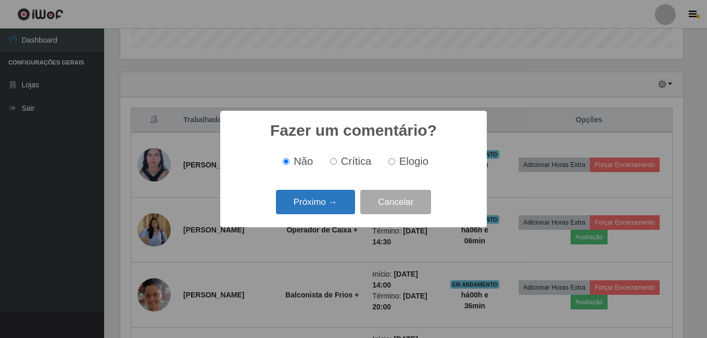
click at [327, 206] on button "Próximo →" at bounding box center [315, 202] width 79 height 24
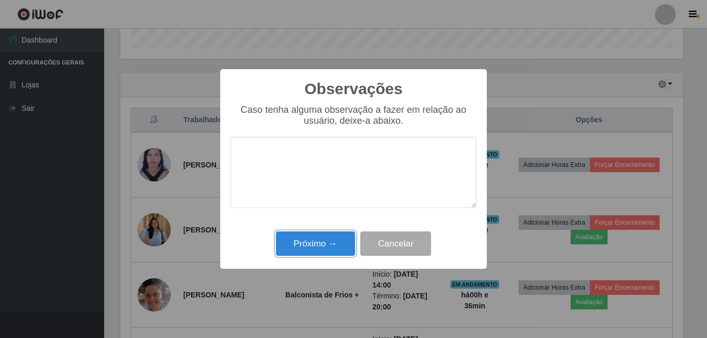
click at [321, 241] on button "Próximo →" at bounding box center [315, 244] width 79 height 24
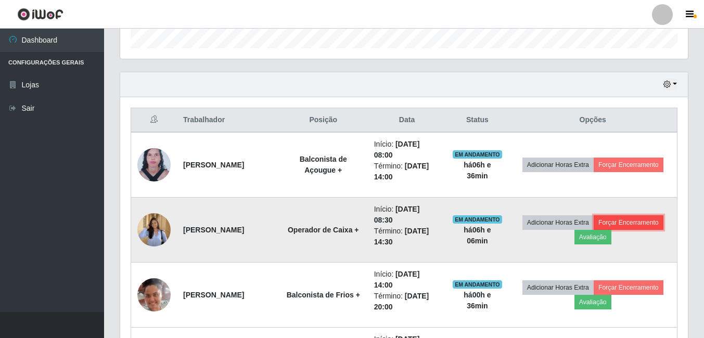
click at [604, 230] on button "Forçar Encerramento" at bounding box center [629, 223] width 70 height 15
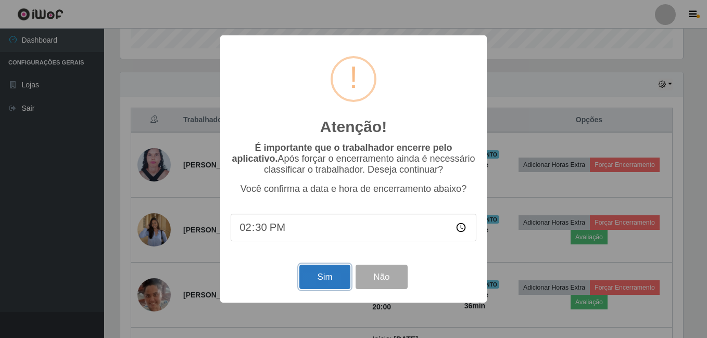
click at [316, 281] on button "Sim" at bounding box center [324, 277] width 50 height 24
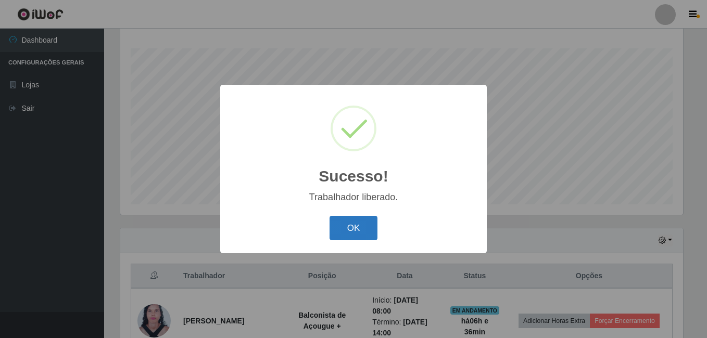
click at [347, 230] on button "OK" at bounding box center [354, 228] width 48 height 24
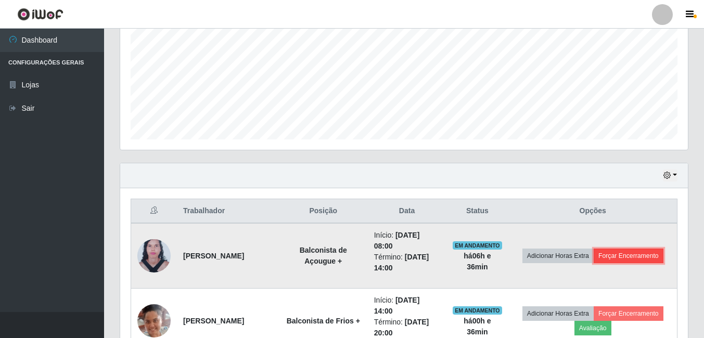
click at [618, 260] on button "Forçar Encerramento" at bounding box center [629, 256] width 70 height 15
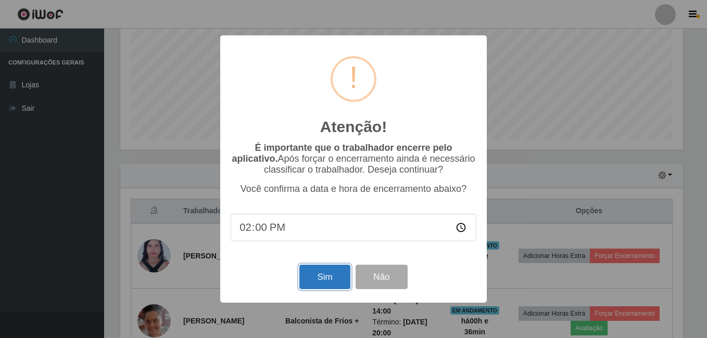
click at [322, 274] on button "Sim" at bounding box center [324, 277] width 50 height 24
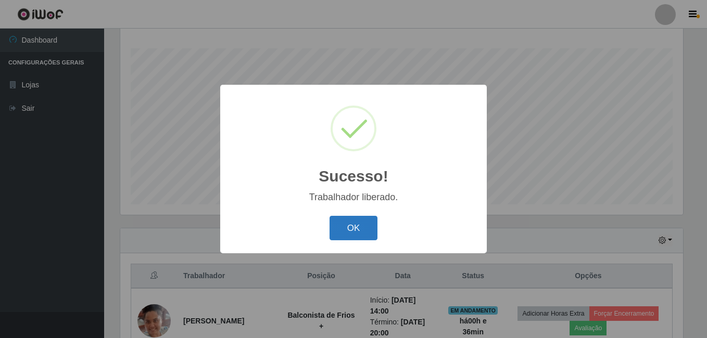
click at [357, 222] on button "OK" at bounding box center [354, 228] width 48 height 24
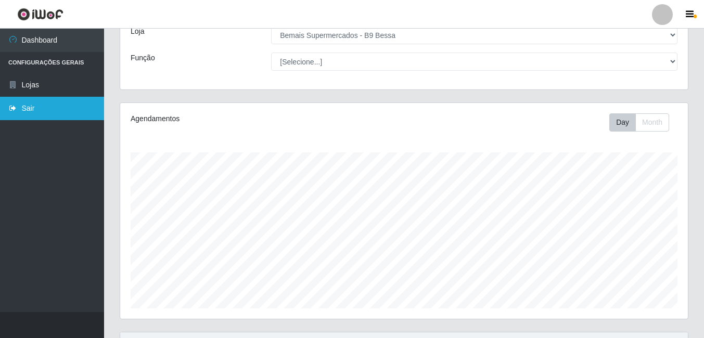
click at [53, 106] on link "Sair" at bounding box center [52, 108] width 104 height 23
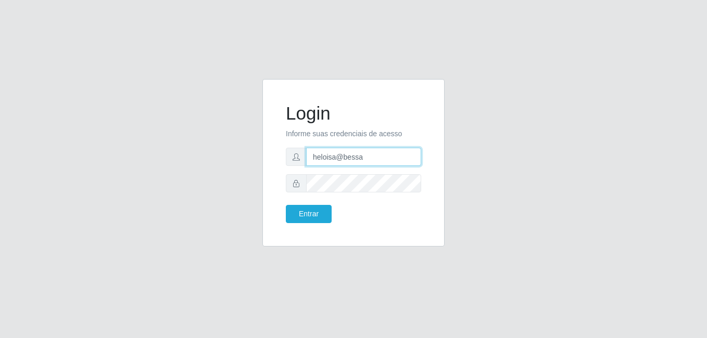
click at [369, 154] on input "heloisa@bessa" at bounding box center [363, 157] width 115 height 18
type input "h"
type input "Fabiana@b9"
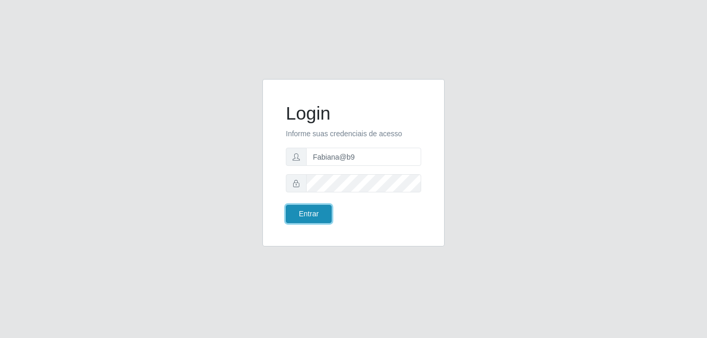
click at [302, 214] on button "Entrar" at bounding box center [309, 214] width 46 height 18
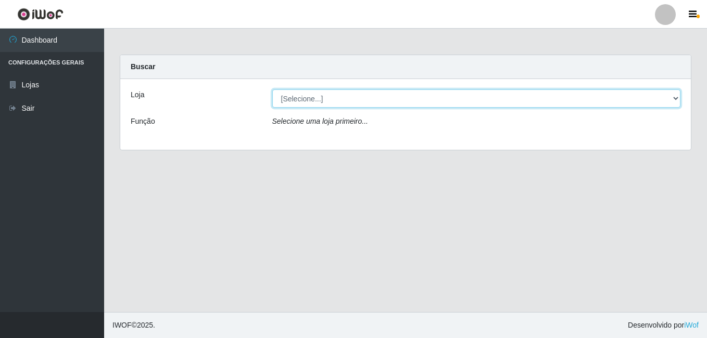
click at [607, 105] on select "[Selecione...] Bemais Supermercados - B9 Bessa" at bounding box center [476, 99] width 409 height 18
select select "410"
click at [272, 90] on select "[Selecione...] Bemais Supermercados - B9 Bessa" at bounding box center [476, 99] width 409 height 18
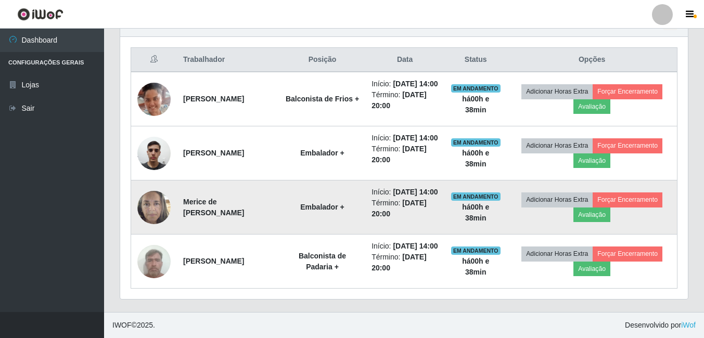
scroll to position [428, 0]
